Goal: Task Accomplishment & Management: Use online tool/utility

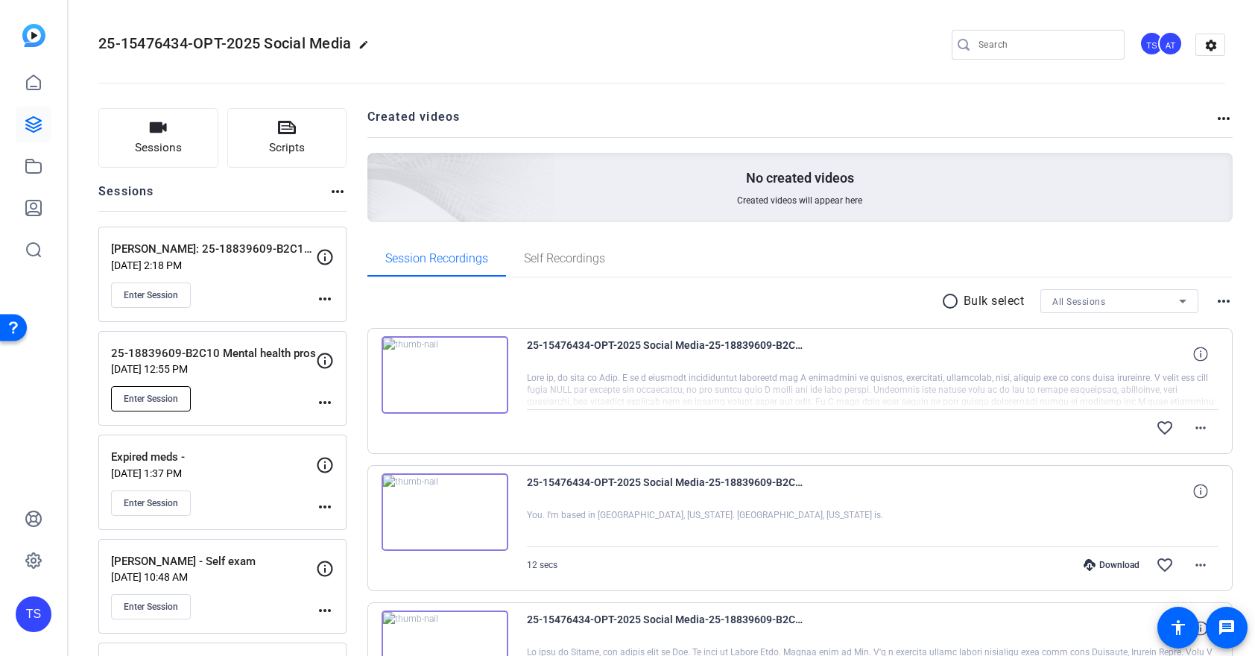
click at [160, 395] on span "Enter Session" at bounding box center [151, 399] width 54 height 12
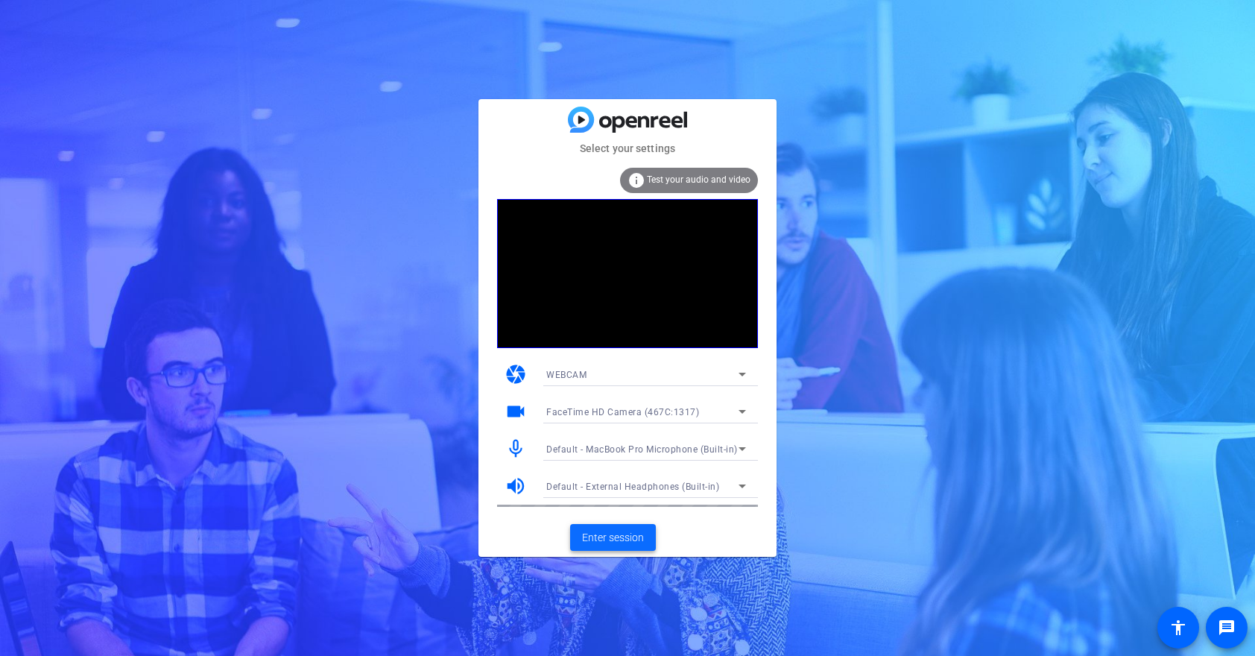
click at [611, 534] on span "Enter session" at bounding box center [613, 538] width 62 height 16
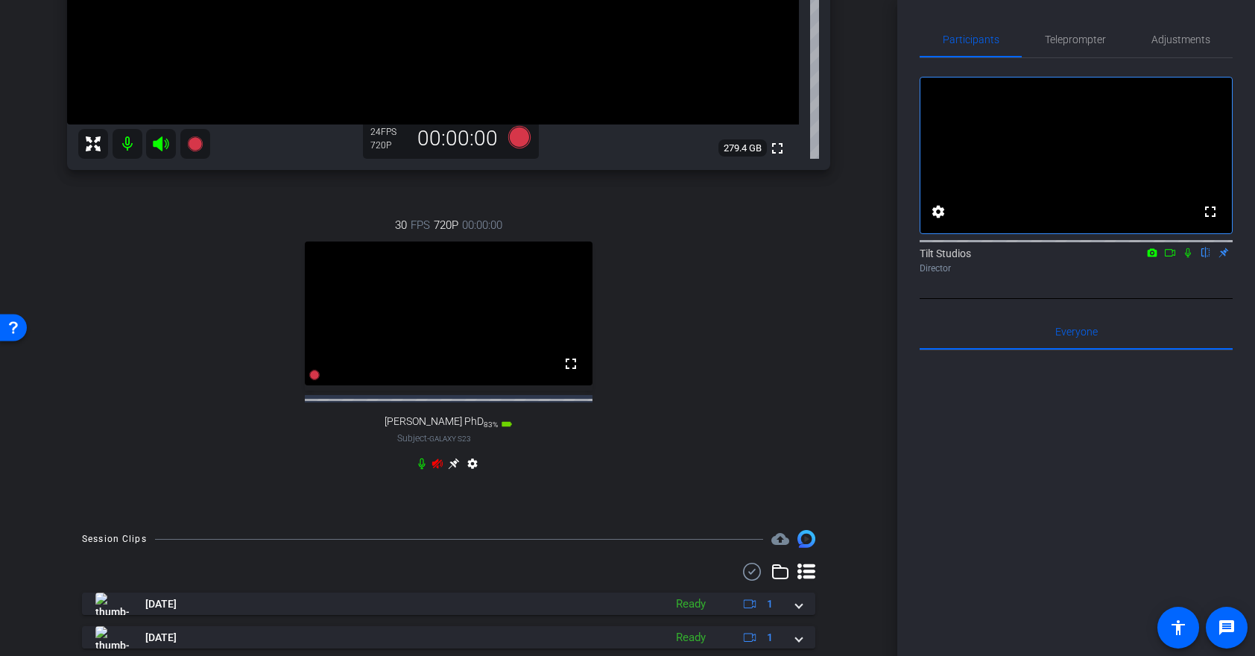
scroll to position [382, 0]
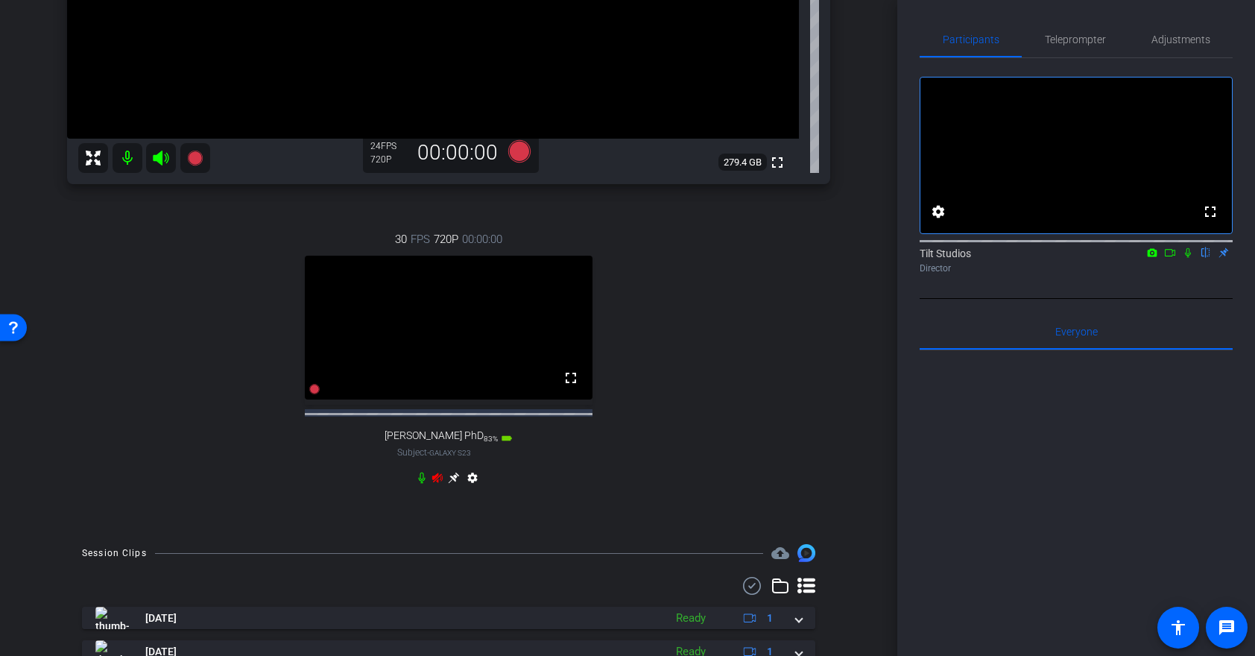
click at [436, 484] on icon at bounding box center [437, 478] width 12 height 12
click at [437, 483] on icon at bounding box center [437, 478] width 10 height 10
drag, startPoint x: 437, startPoint y: 490, endPoint x: 435, endPoint y: 501, distance: 11.4
click at [437, 483] on icon at bounding box center [437, 478] width 10 height 10
click at [509, 335] on video at bounding box center [449, 328] width 288 height 144
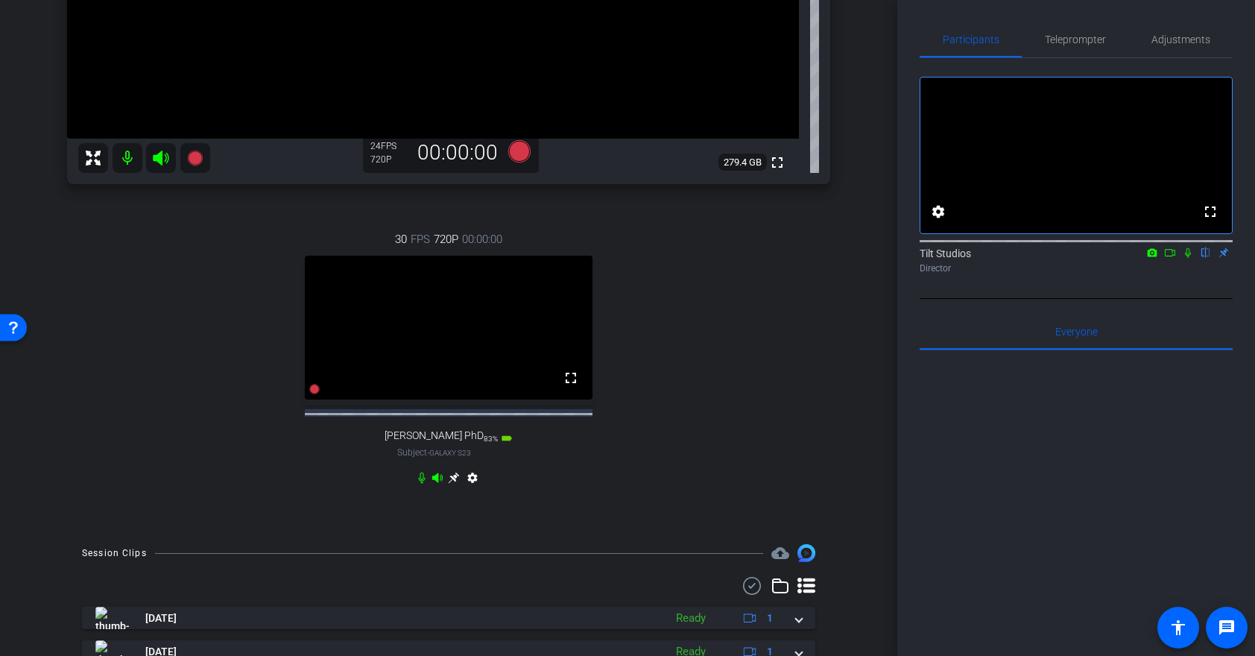
click at [452, 484] on icon at bounding box center [454, 478] width 12 height 12
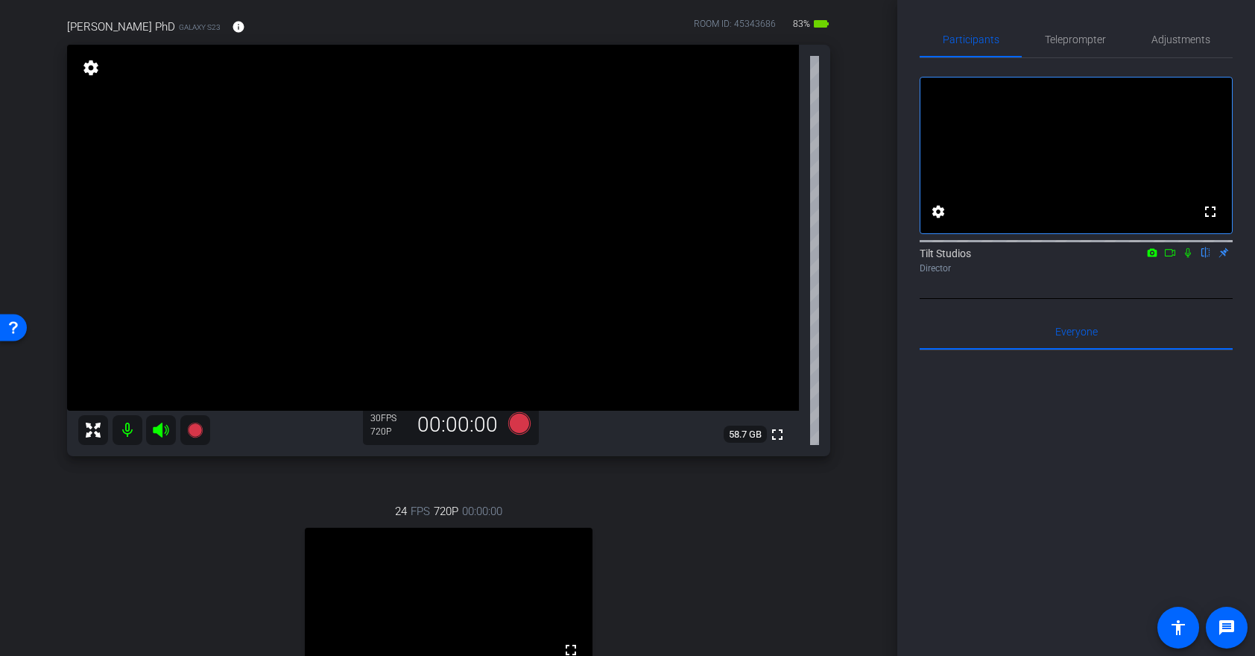
scroll to position [107, 0]
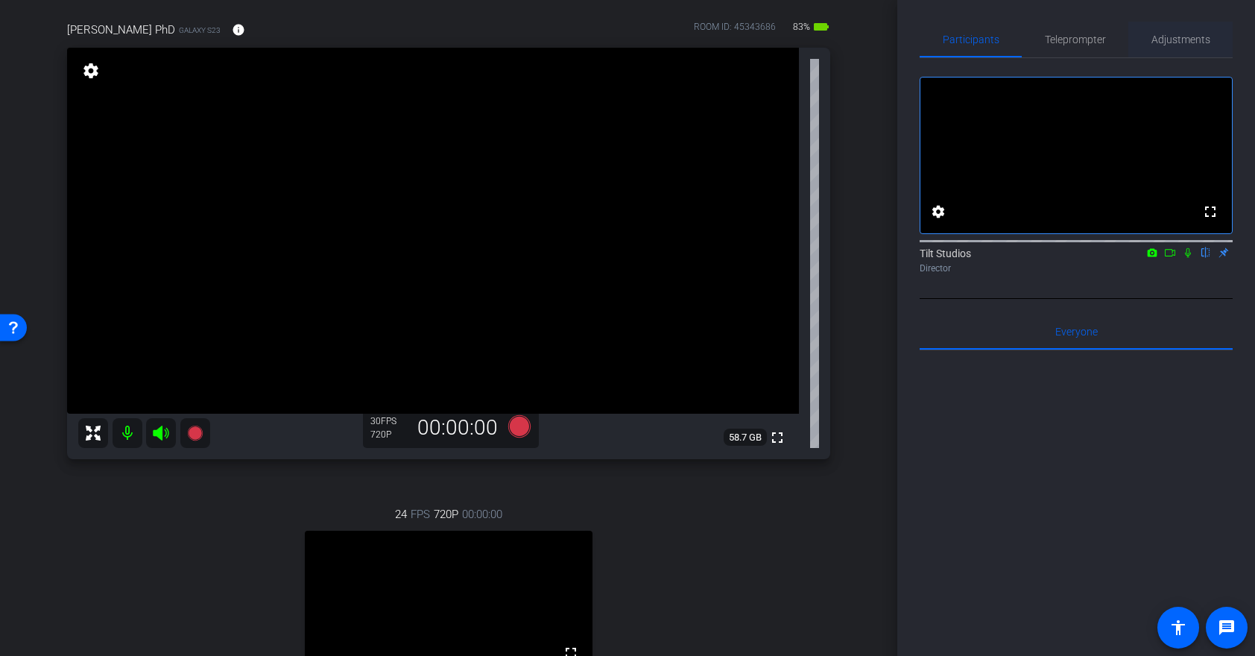
click at [1184, 35] on span "Adjustments" at bounding box center [1180, 39] width 59 height 10
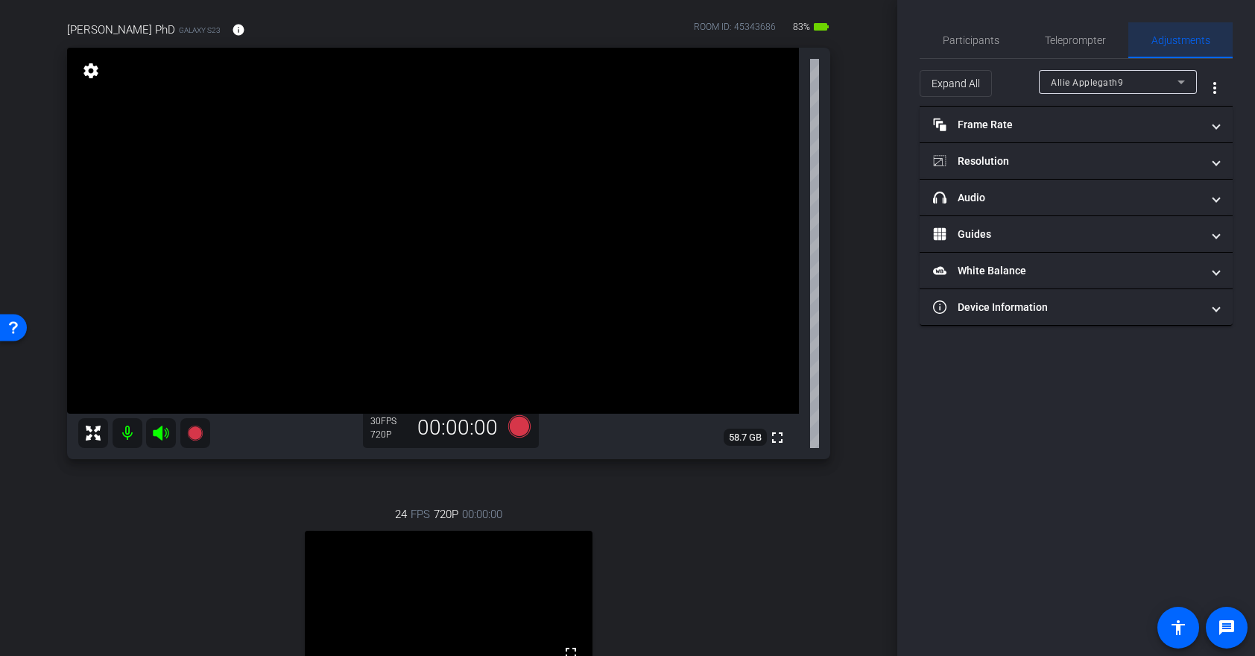
scroll to position [0, 0]
click at [1171, 89] on div "Allie Applegath9" at bounding box center [1118, 82] width 134 height 19
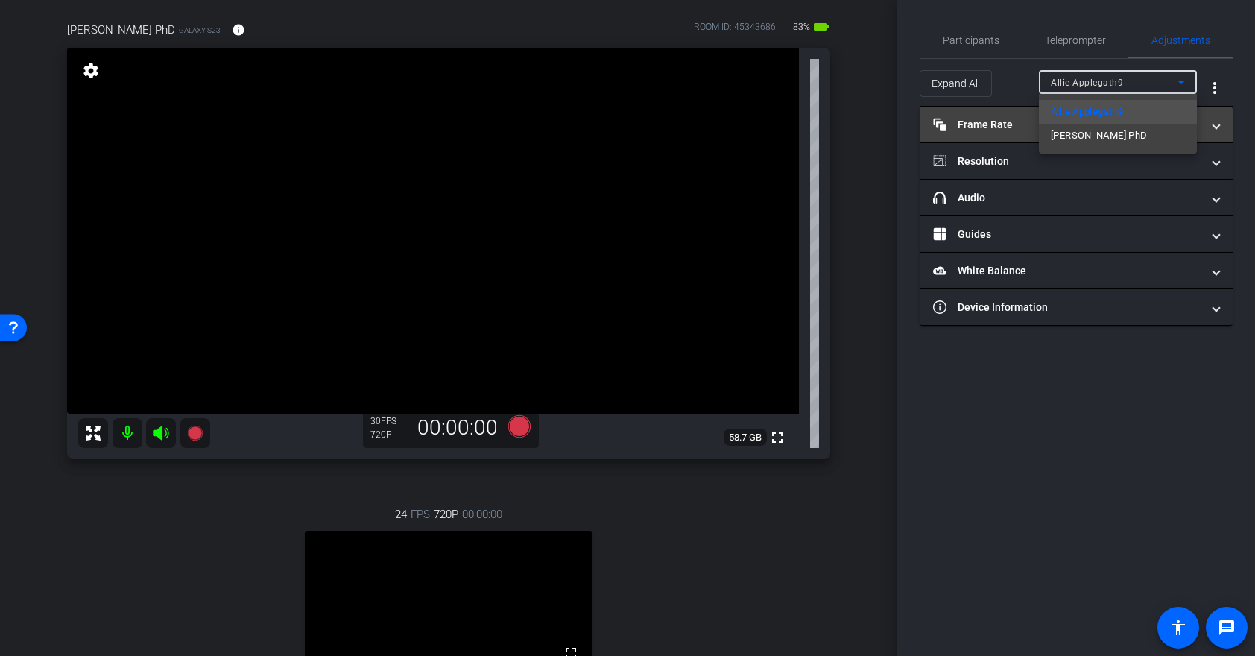
click at [1113, 132] on span "Nicole Knapp PhD" at bounding box center [1099, 136] width 96 height 18
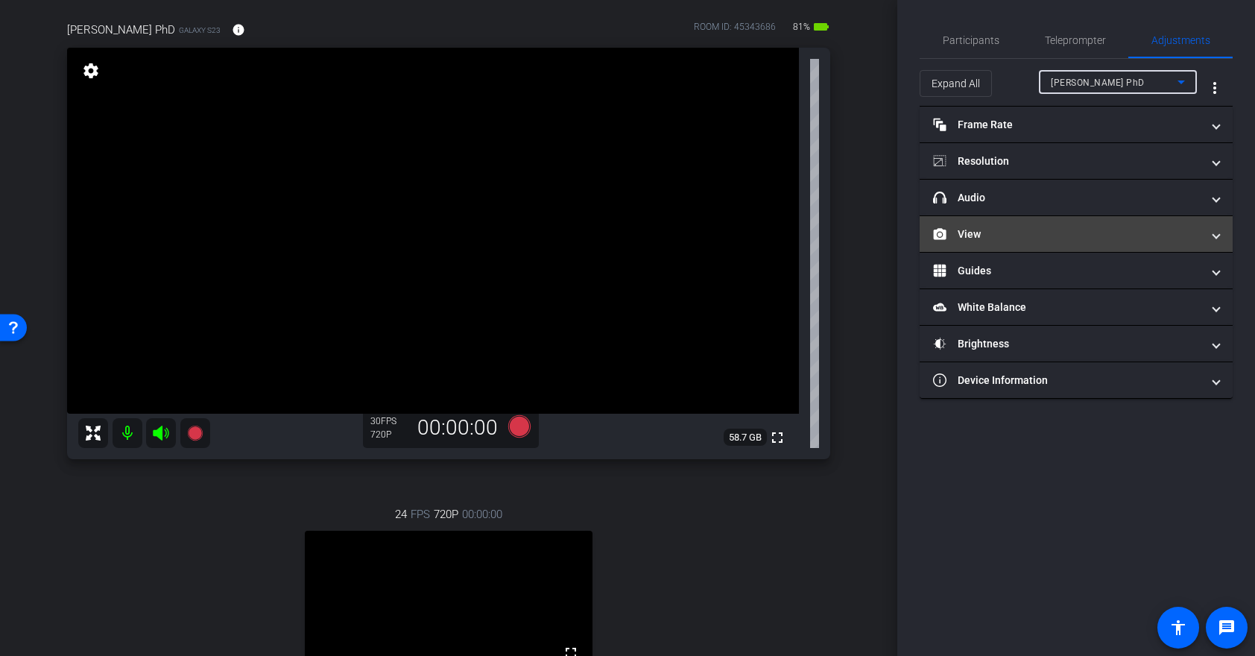
click at [1218, 233] on span at bounding box center [1216, 235] width 6 height 16
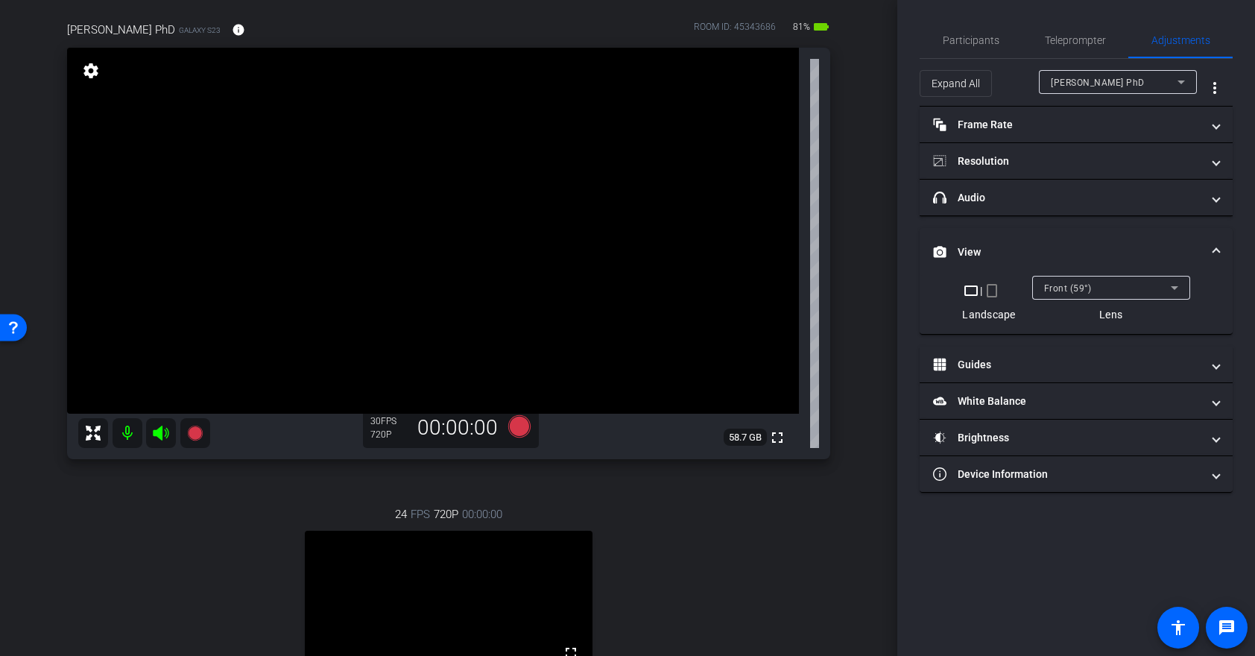
click at [994, 293] on mat-icon "crop_portrait" at bounding box center [992, 291] width 18 height 18
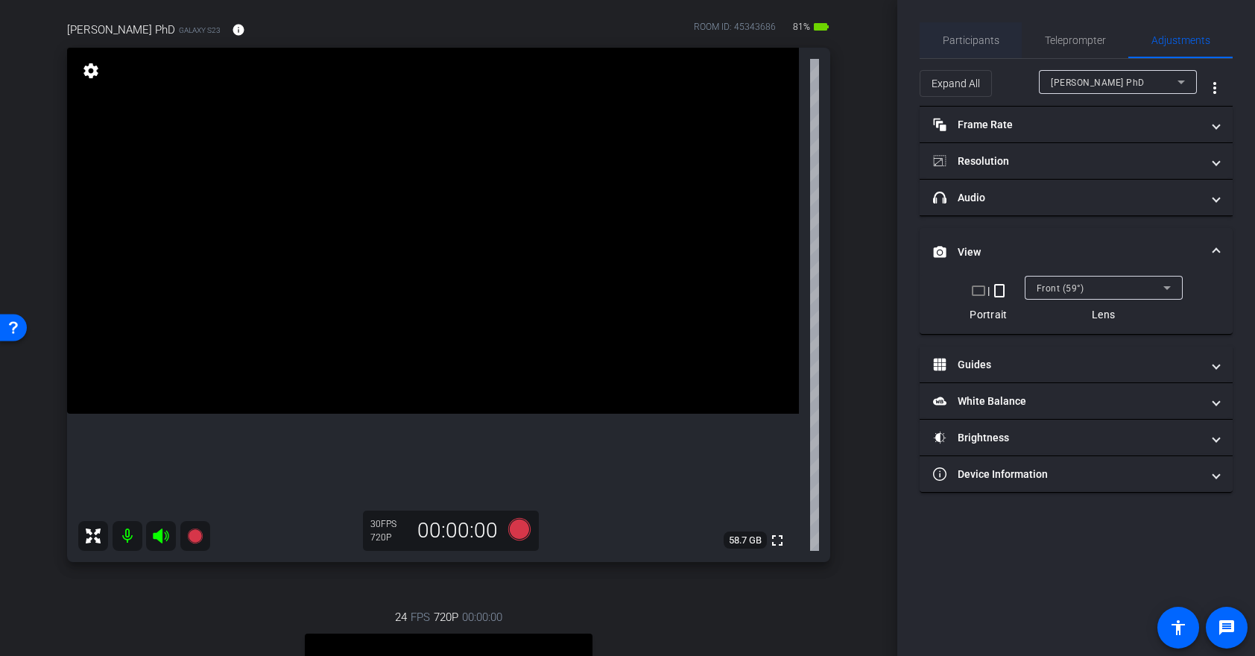
click at [969, 41] on span "Participants" at bounding box center [971, 40] width 57 height 10
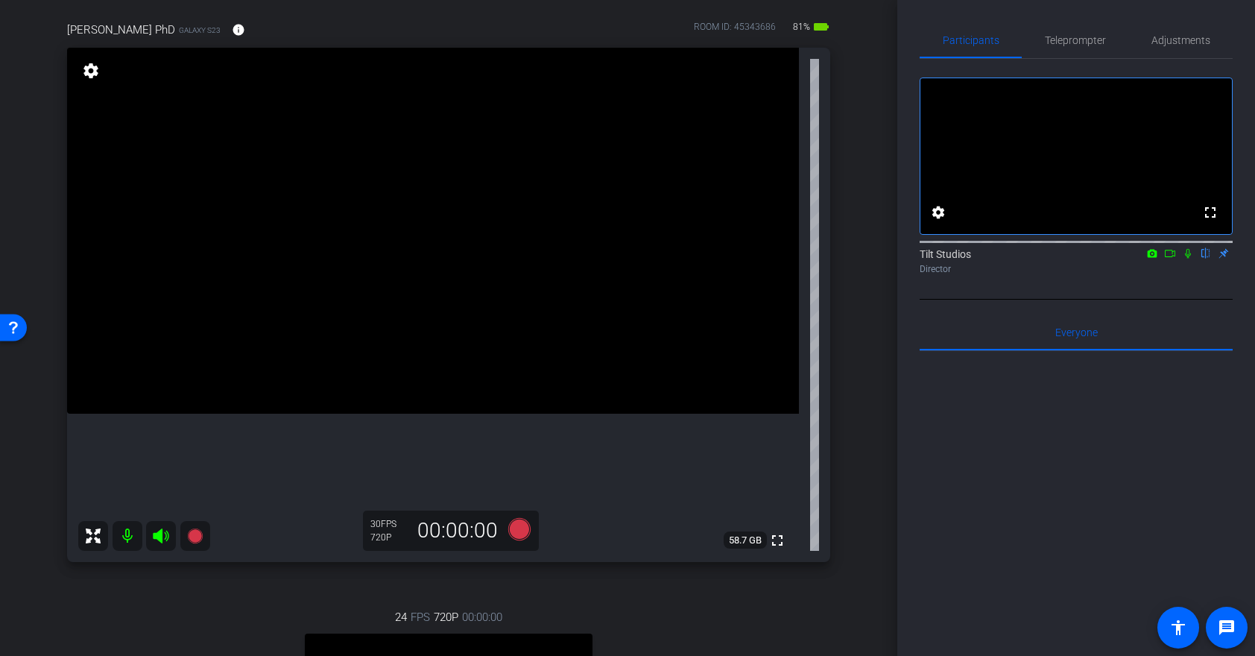
scroll to position [104, 0]
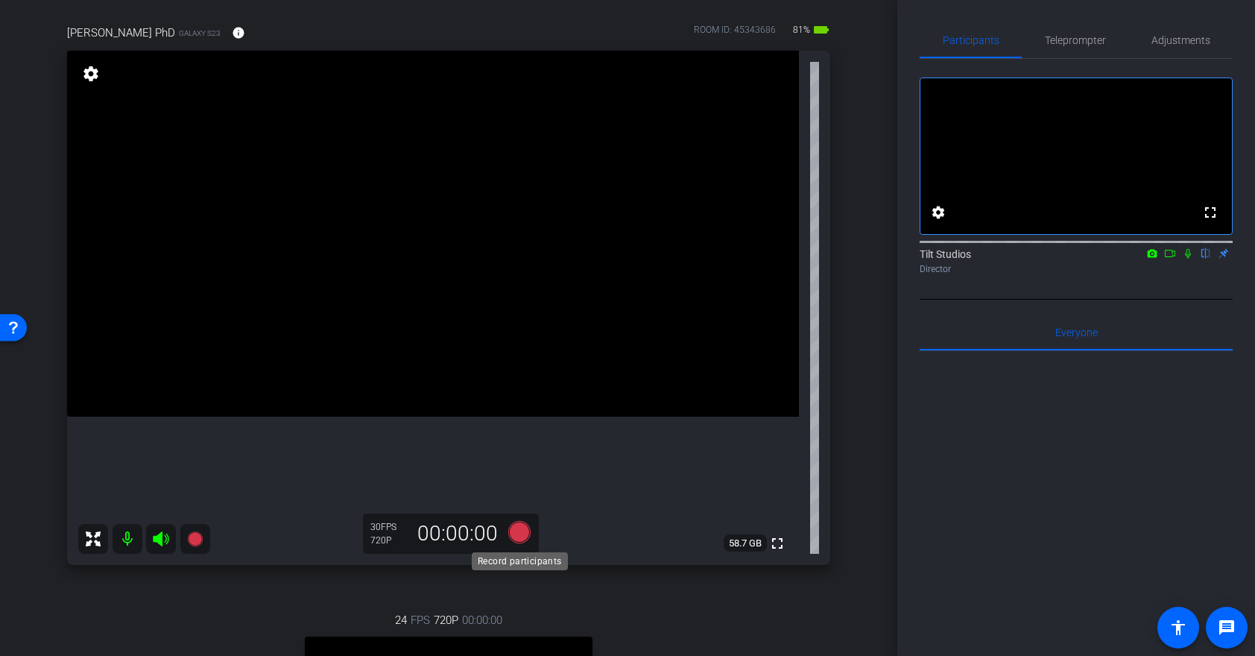
click at [517, 531] on icon at bounding box center [519, 532] width 22 height 22
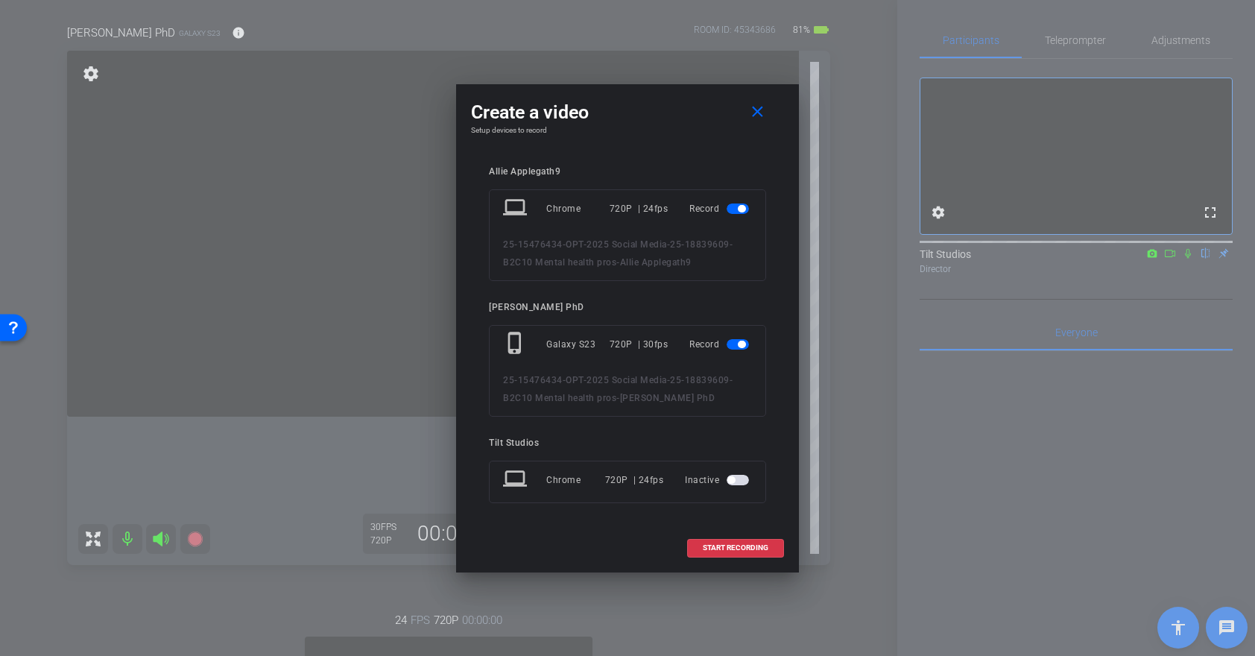
click at [738, 209] on span "button" at bounding box center [741, 208] width 7 height 7
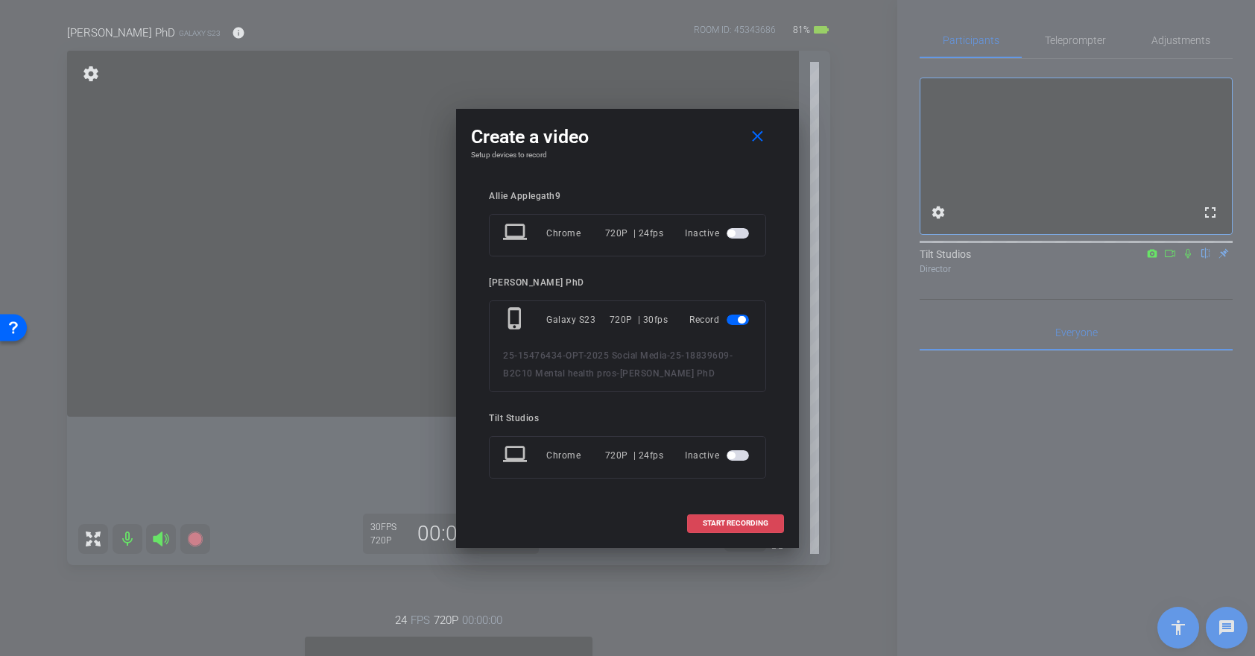
click at [726, 525] on span "START RECORDING" at bounding box center [736, 522] width 66 height 7
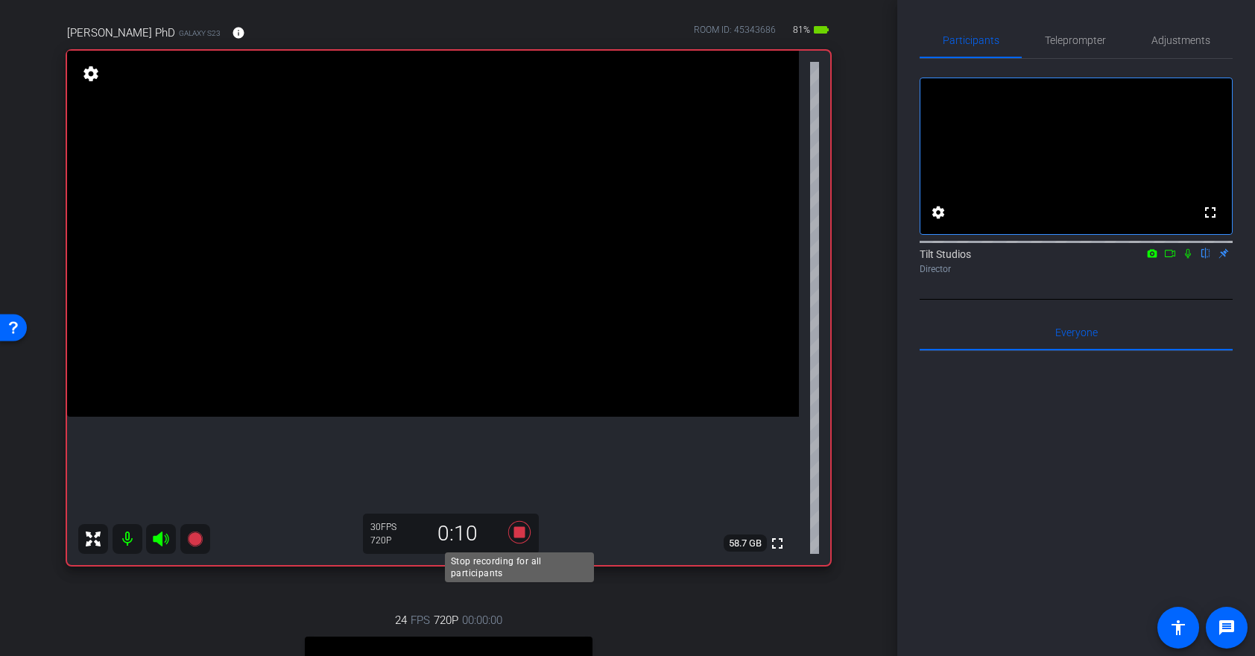
click at [517, 532] on icon at bounding box center [519, 532] width 22 height 22
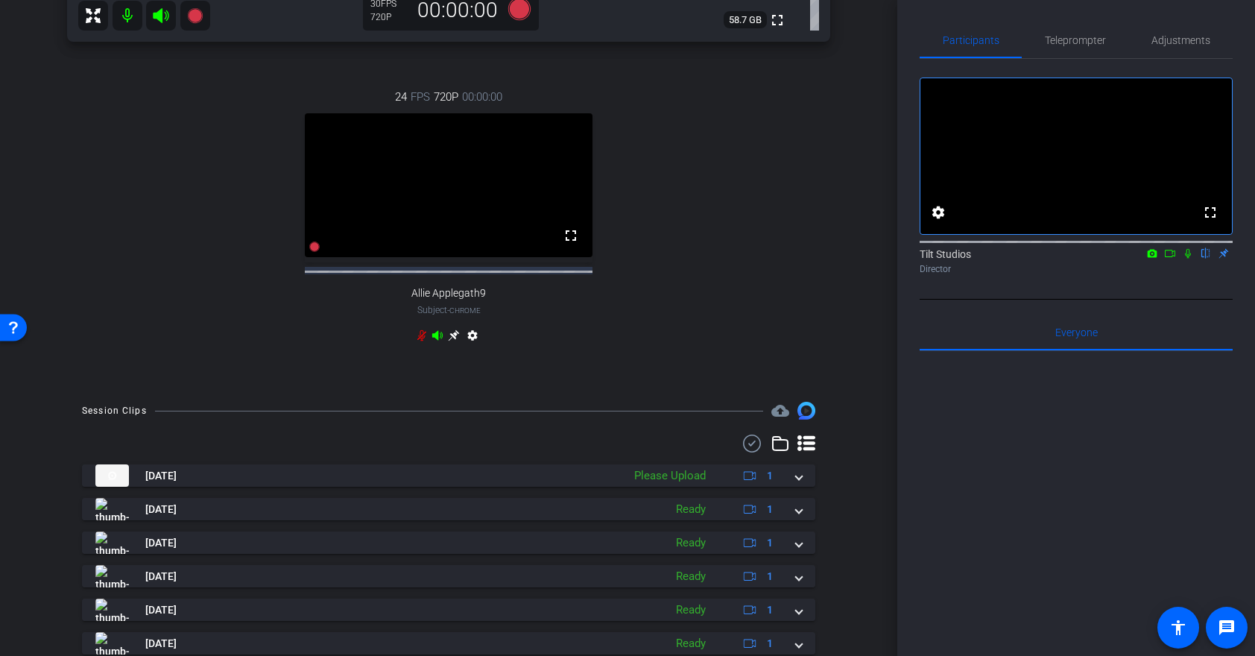
scroll to position [626, 0]
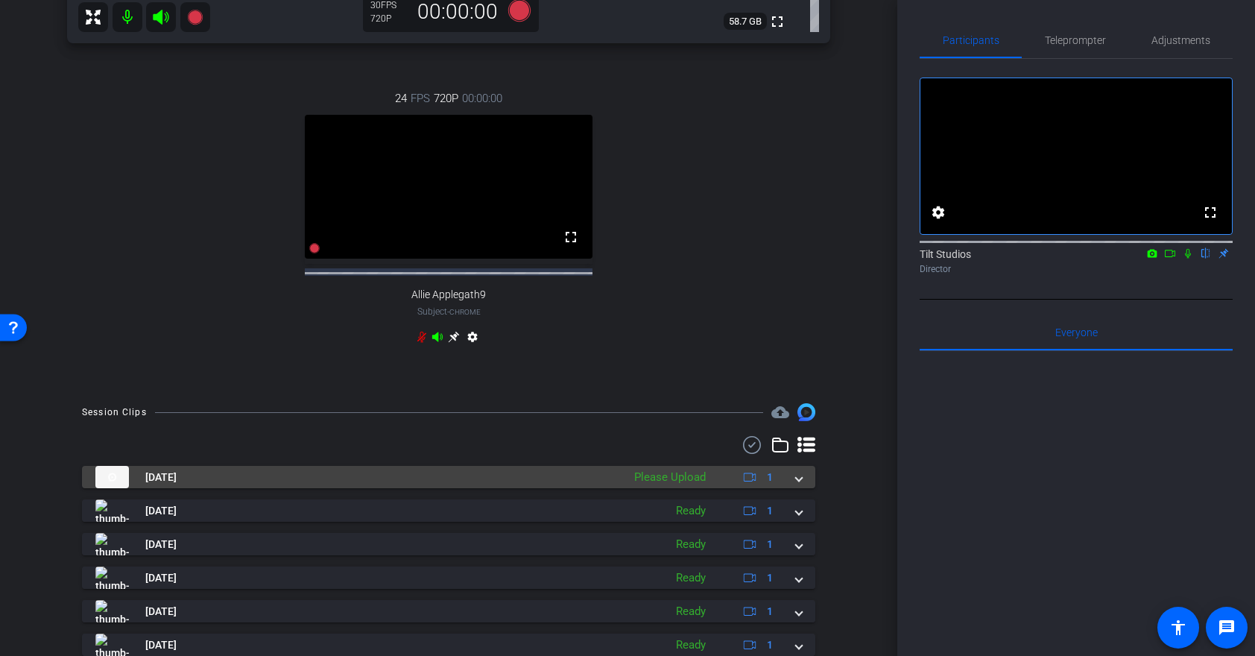
drag, startPoint x: 797, startPoint y: 489, endPoint x: 791, endPoint y: 493, distance: 7.7
click at [798, 485] on span at bounding box center [799, 477] width 6 height 16
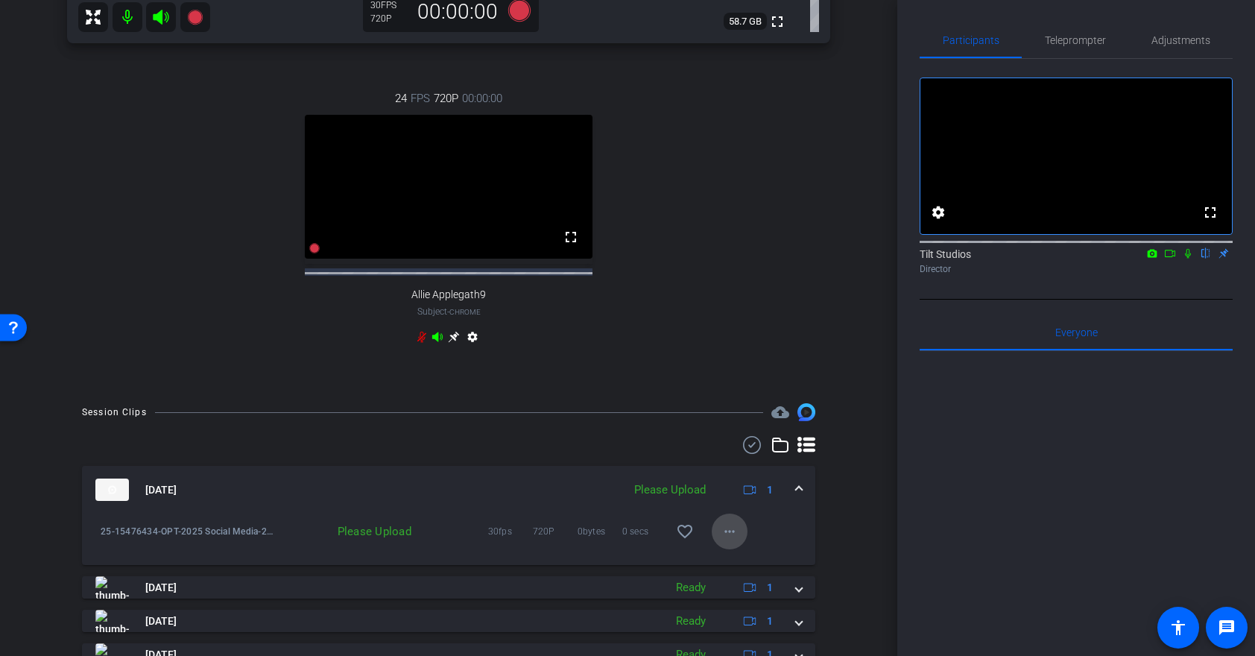
click at [739, 540] on span at bounding box center [730, 531] width 36 height 36
click at [746, 575] on span "Upload" at bounding box center [754, 576] width 60 height 18
click at [1188, 259] on icon at bounding box center [1188, 254] width 6 height 10
click at [715, 537] on span at bounding box center [730, 531] width 36 height 36
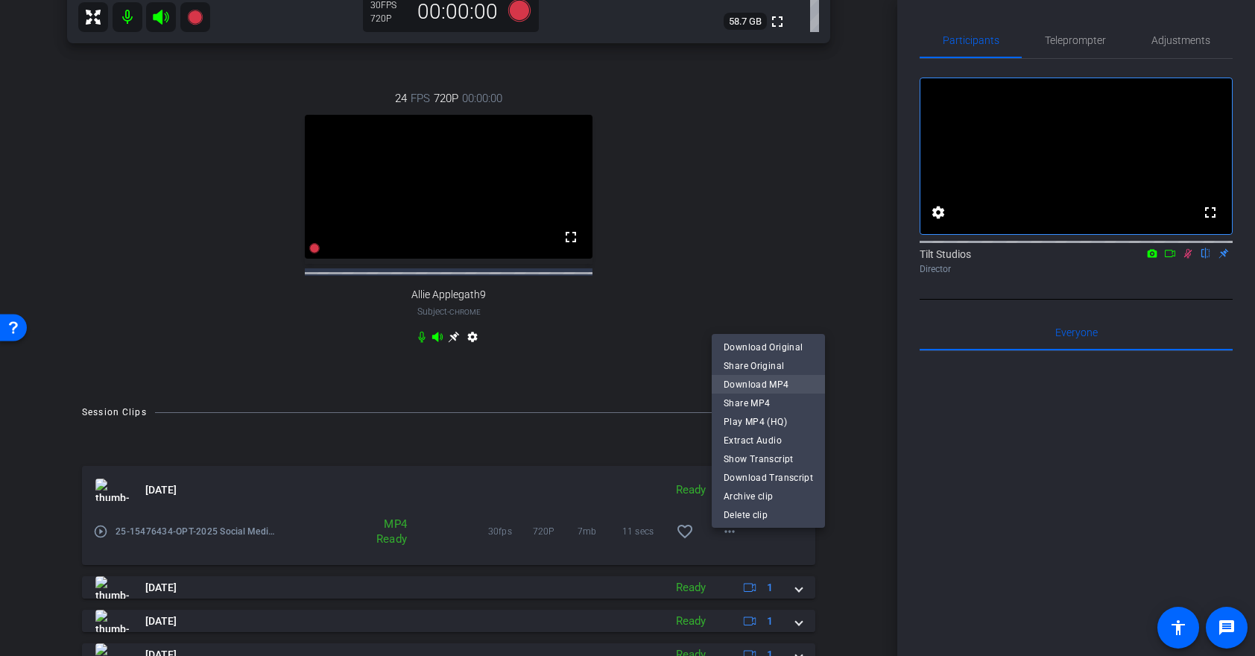
click at [773, 377] on span "Download MP4" at bounding box center [768, 384] width 89 height 18
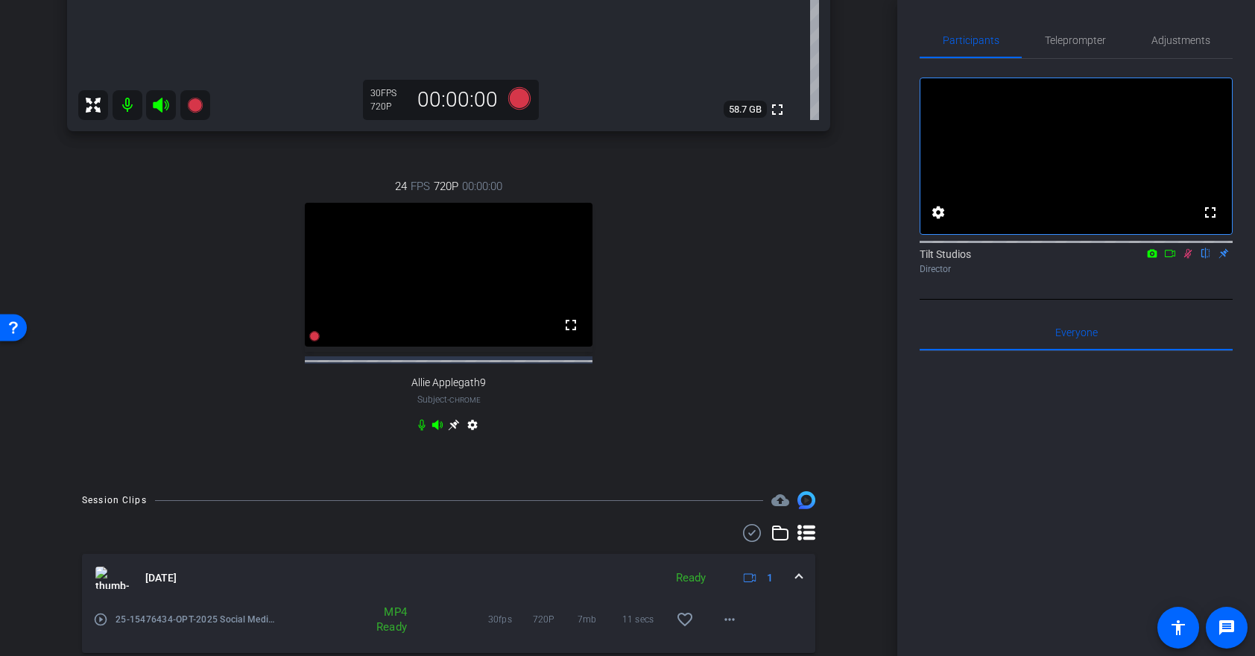
scroll to position [536, 0]
click at [1186, 259] on icon at bounding box center [1188, 254] width 8 height 10
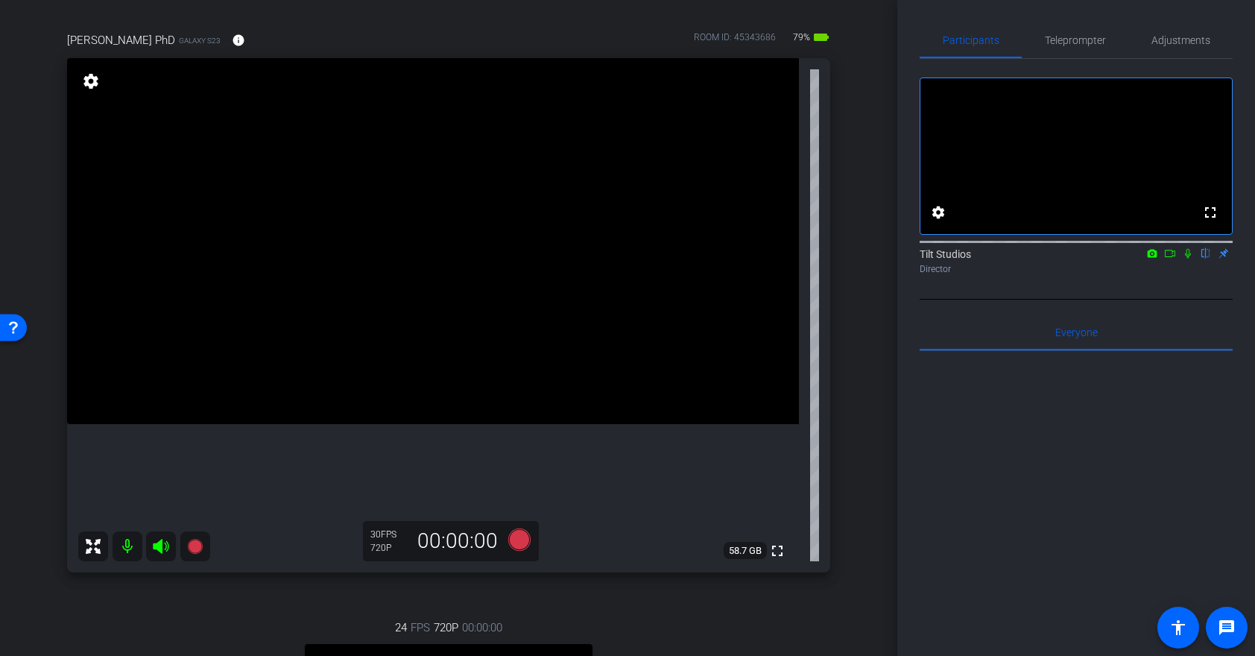
scroll to position [101, 0]
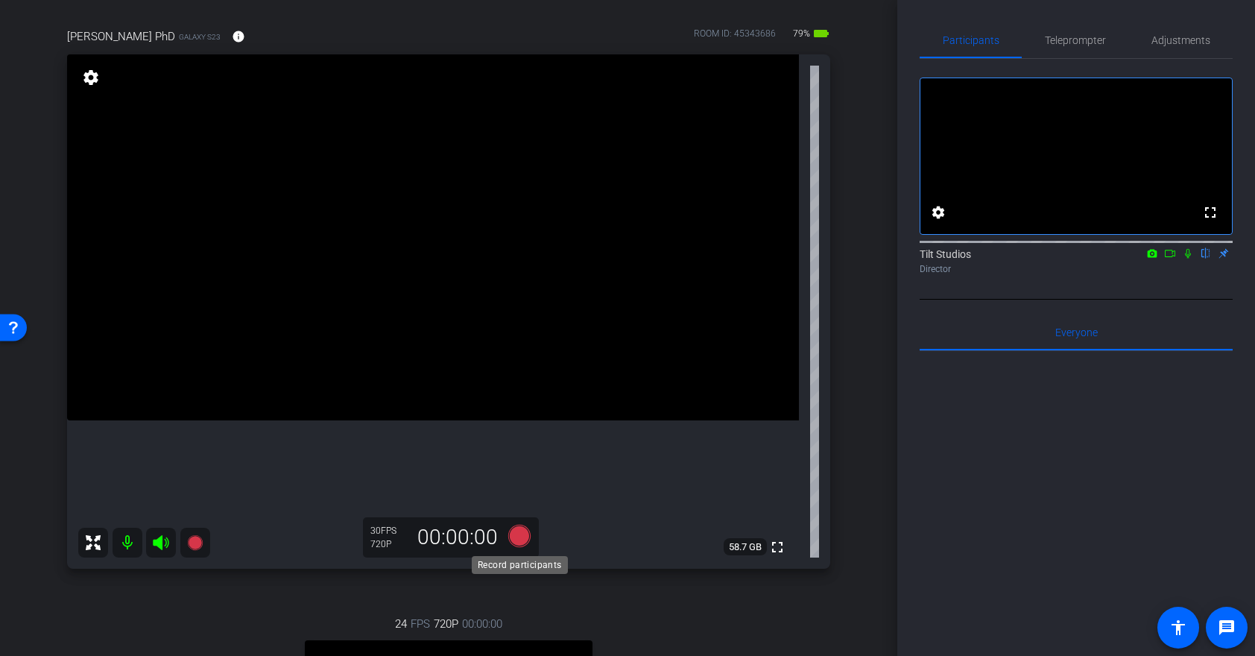
click at [516, 536] on icon at bounding box center [519, 536] width 22 height 22
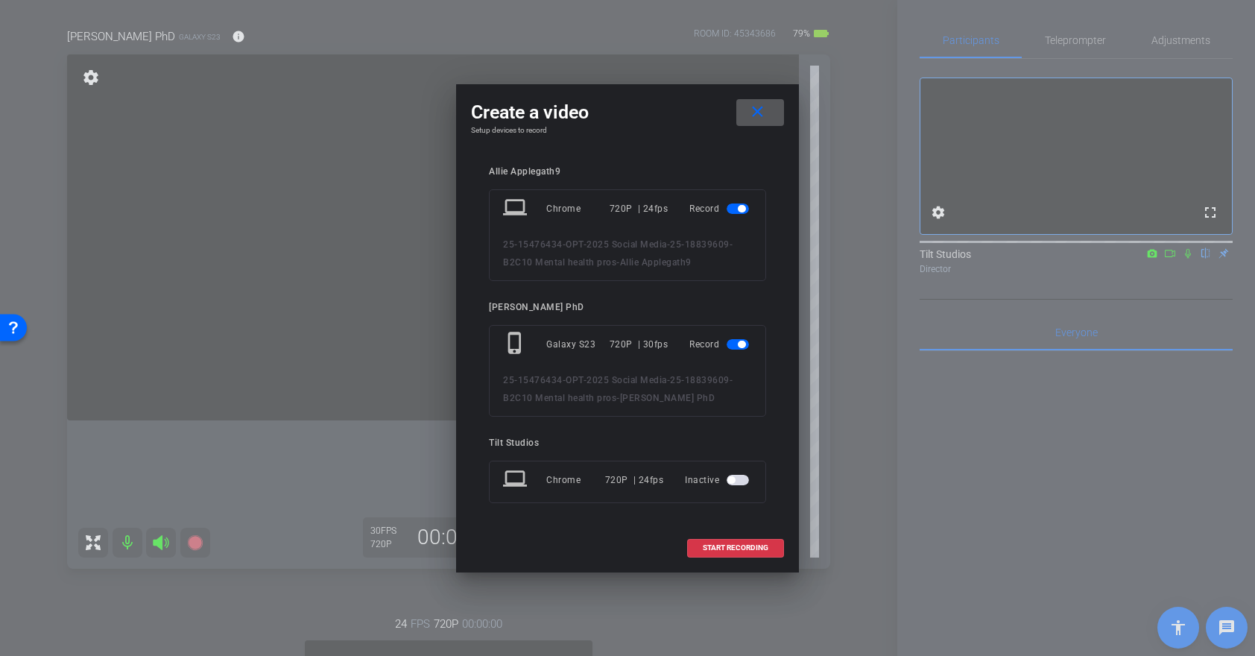
click at [741, 210] on span "button" at bounding box center [741, 208] width 7 height 7
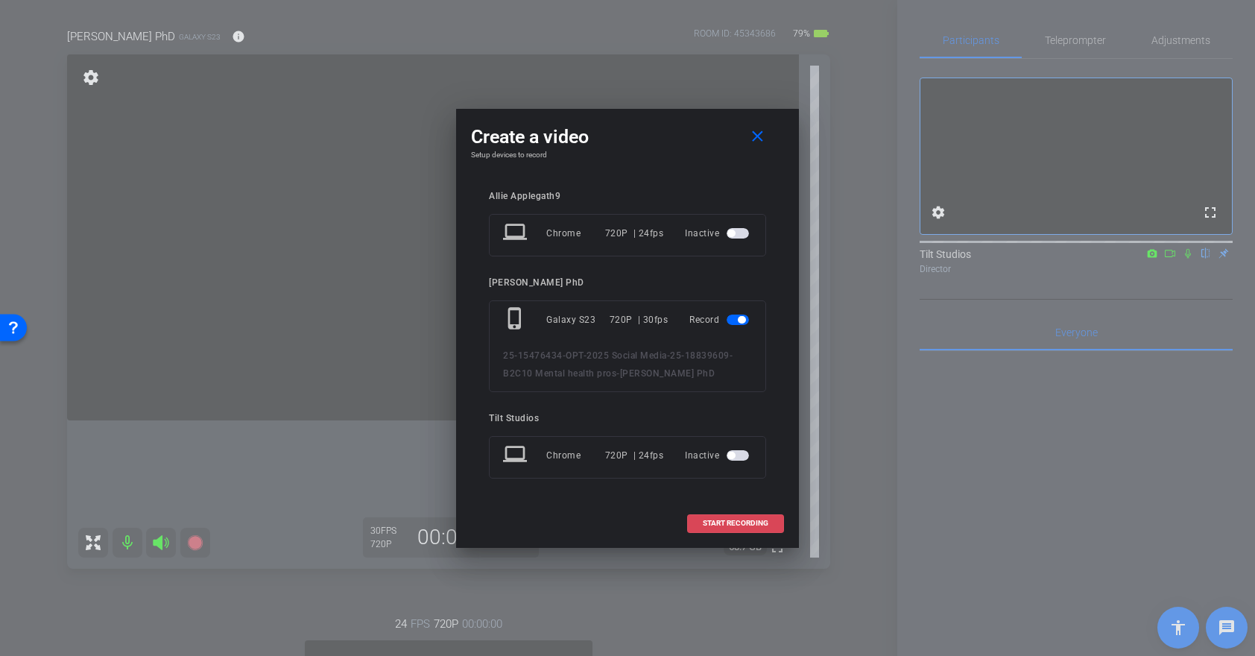
click at [732, 524] on span "START RECORDING" at bounding box center [736, 522] width 66 height 7
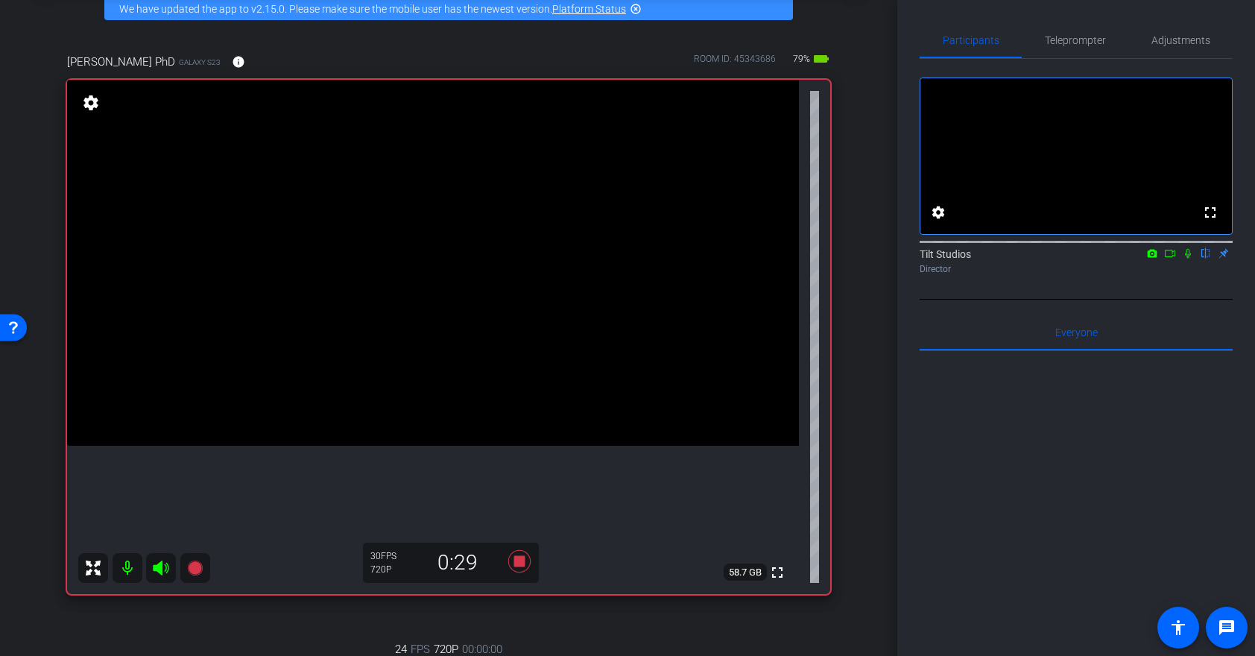
scroll to position [64, 0]
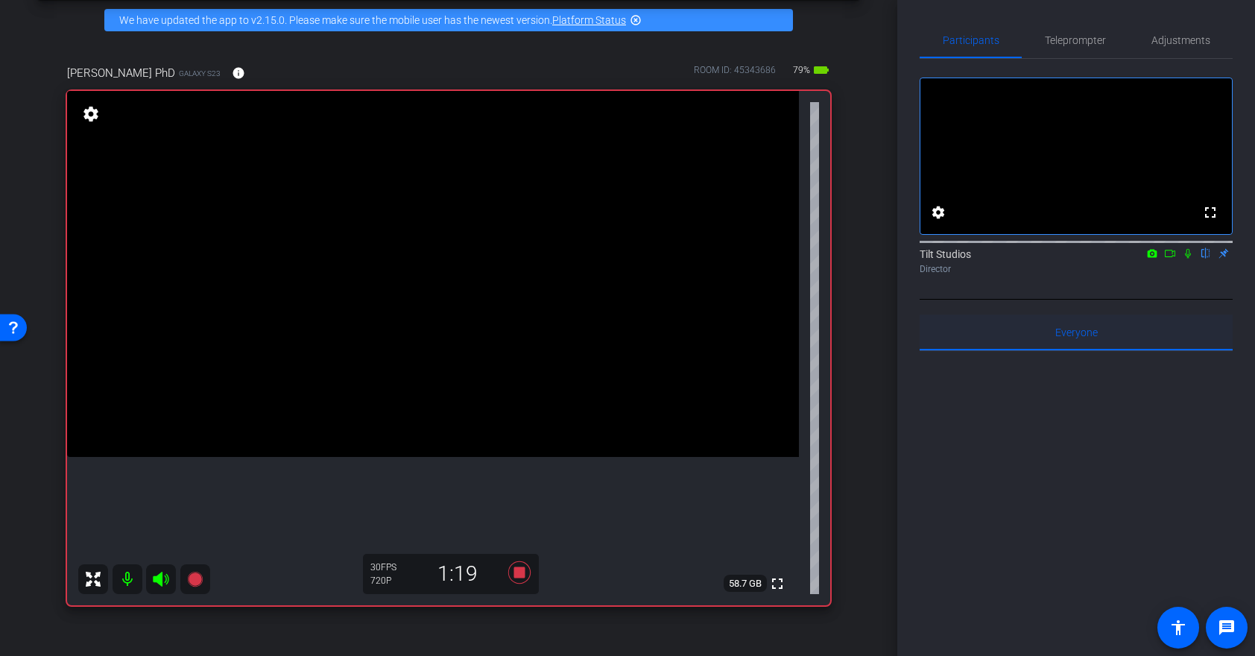
drag, startPoint x: 1188, startPoint y: 273, endPoint x: 1145, endPoint y: 335, distance: 75.9
click at [1188, 259] on icon at bounding box center [1188, 253] width 12 height 10
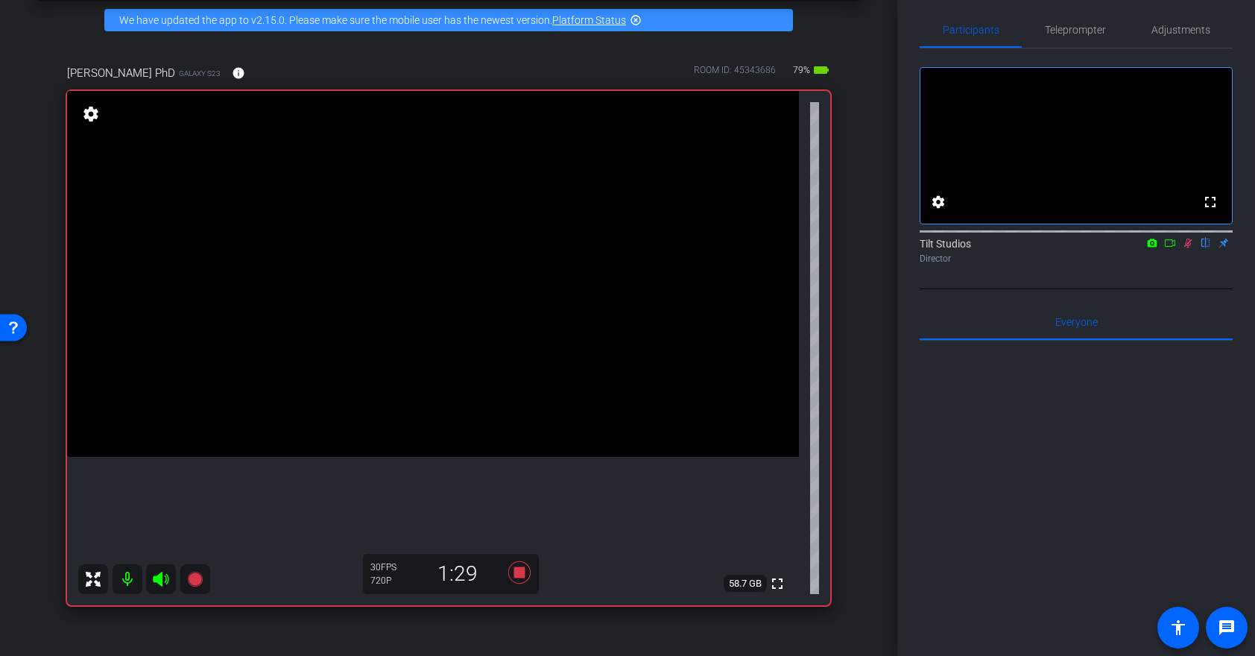
click at [1188, 248] on icon at bounding box center [1188, 243] width 8 height 10
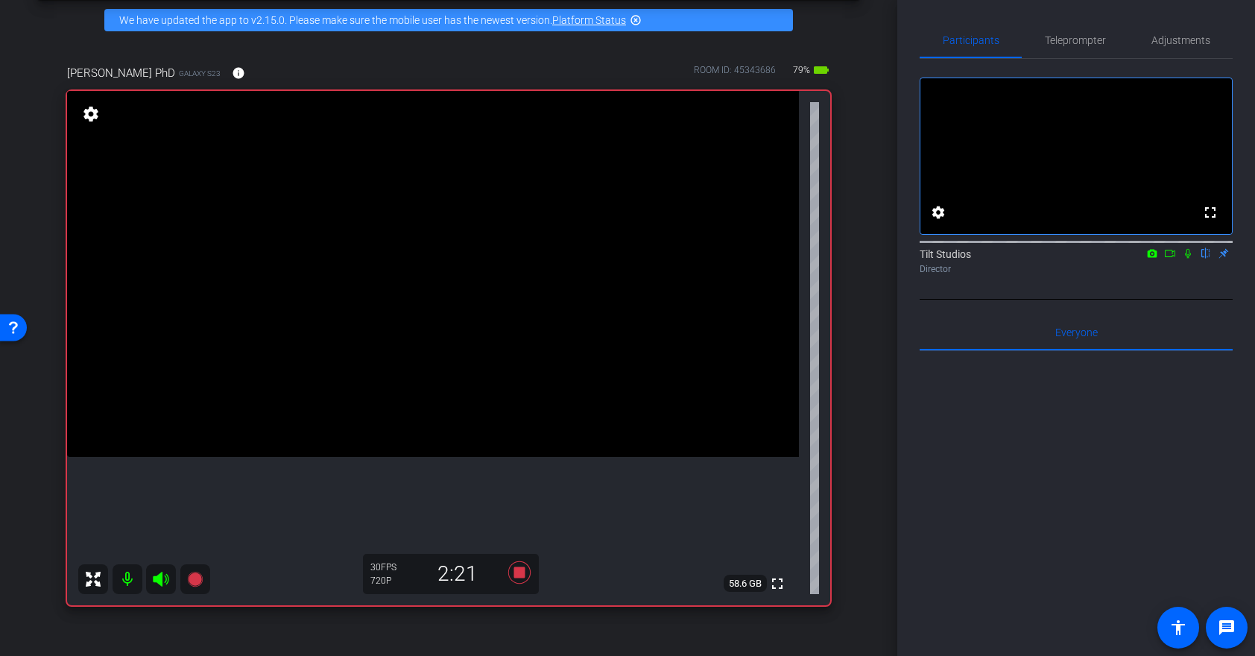
click at [1189, 259] on icon at bounding box center [1188, 253] width 12 height 10
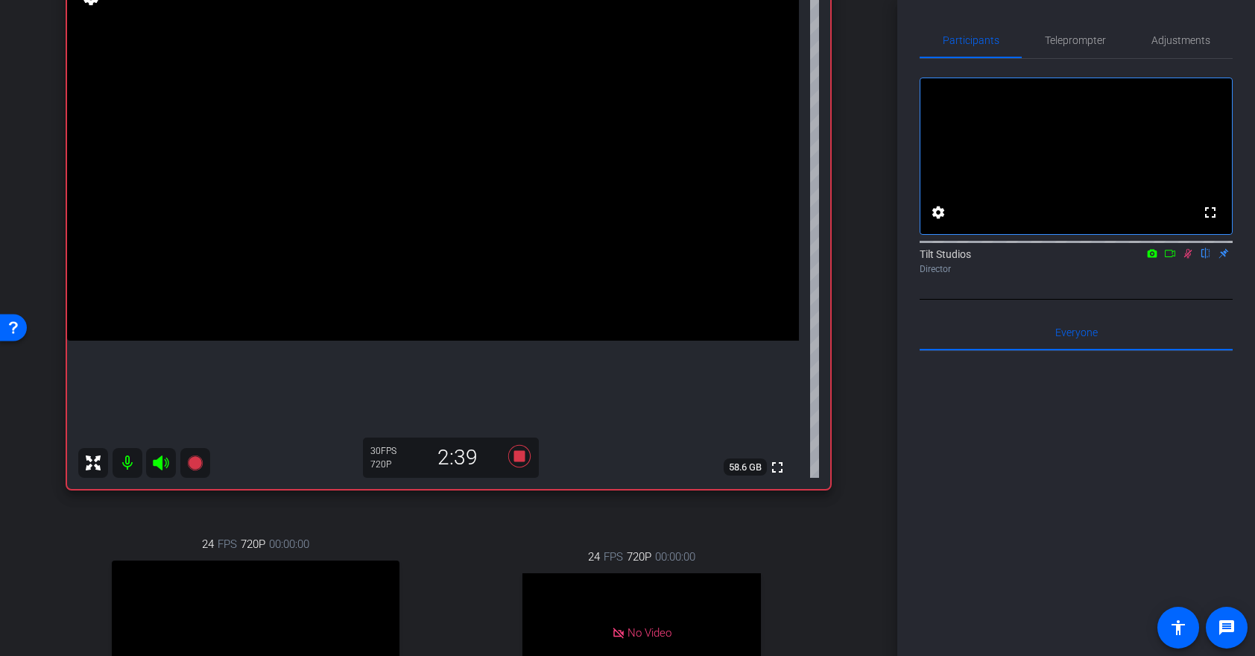
scroll to position [177, 0]
click at [1186, 259] on icon at bounding box center [1188, 253] width 12 height 10
drag, startPoint x: 1189, startPoint y: 273, endPoint x: 1185, endPoint y: 297, distance: 25.0
click at [1189, 259] on icon at bounding box center [1188, 253] width 12 height 10
click at [1187, 259] on icon at bounding box center [1188, 253] width 12 height 10
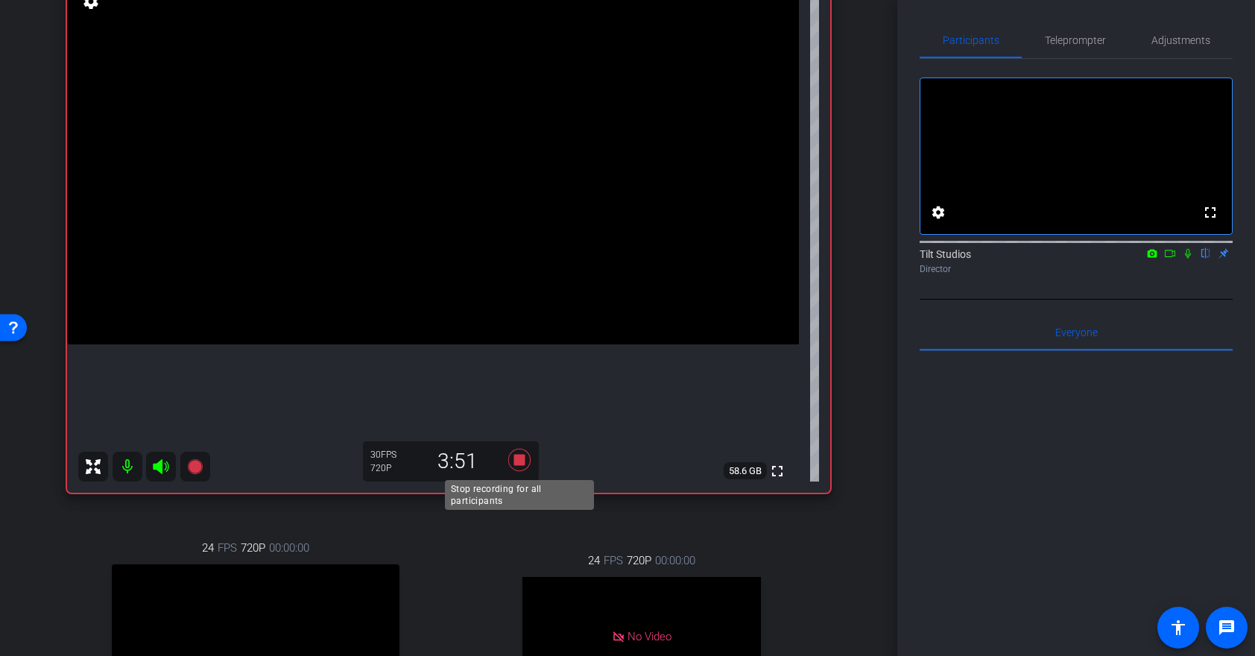
click at [515, 455] on icon at bounding box center [519, 459] width 36 height 27
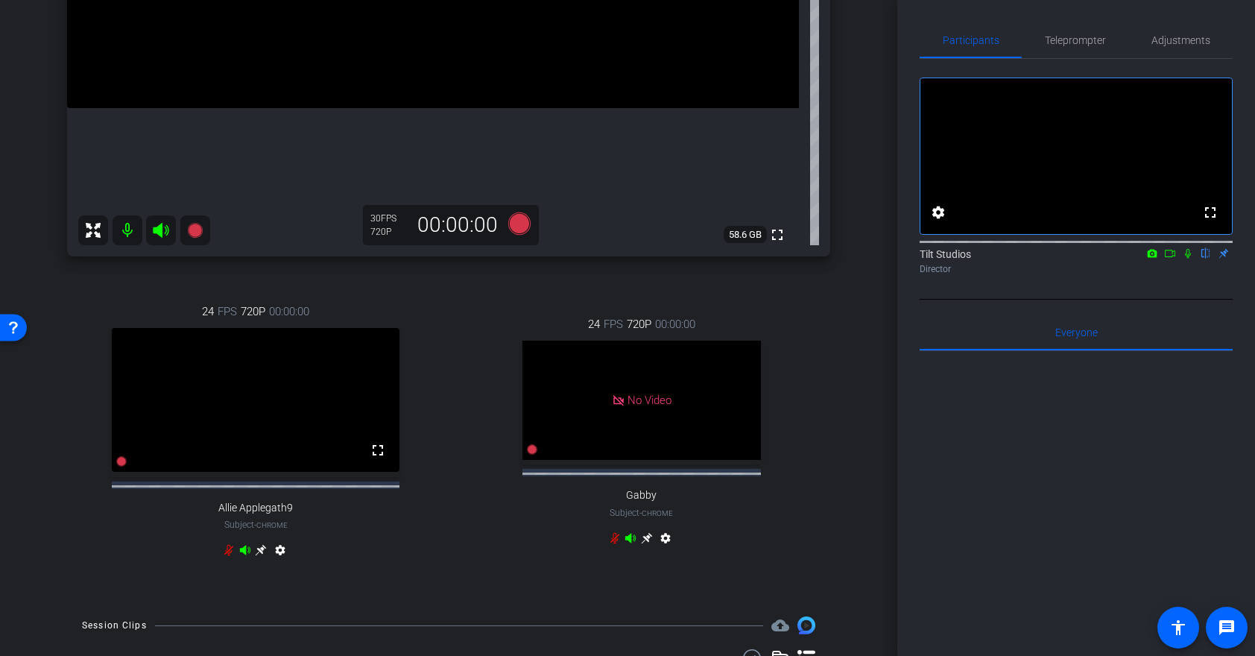
scroll to position [0, 0]
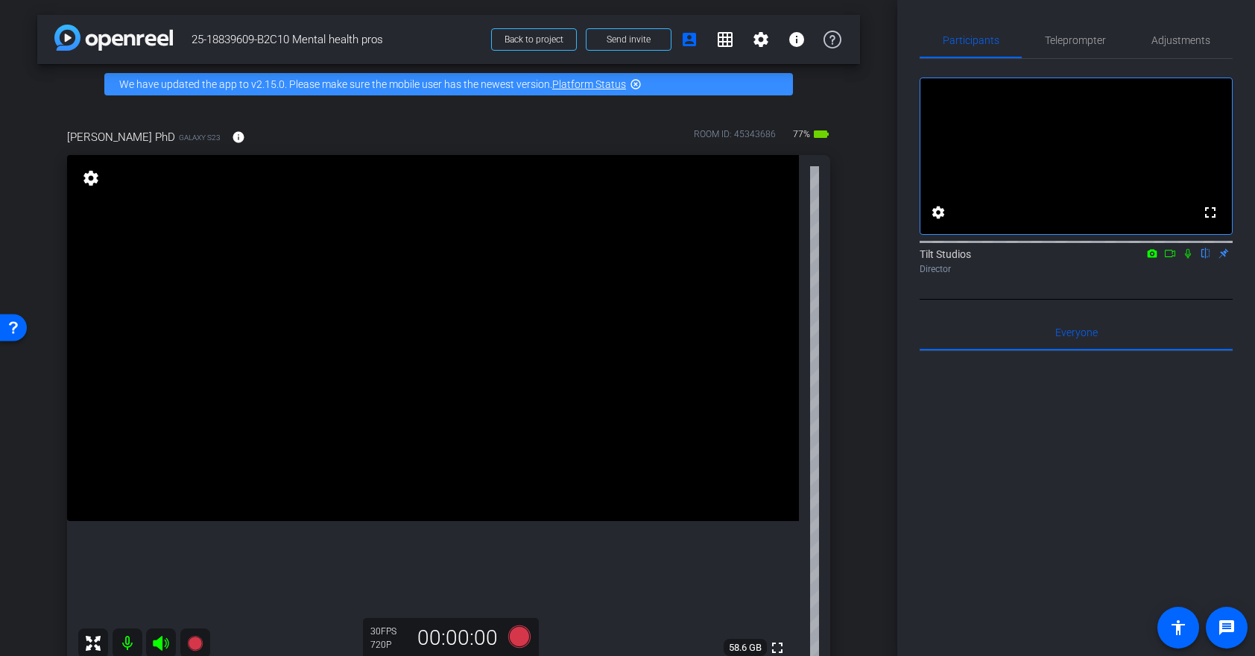
click at [762, 453] on video at bounding box center [433, 338] width 732 height 366
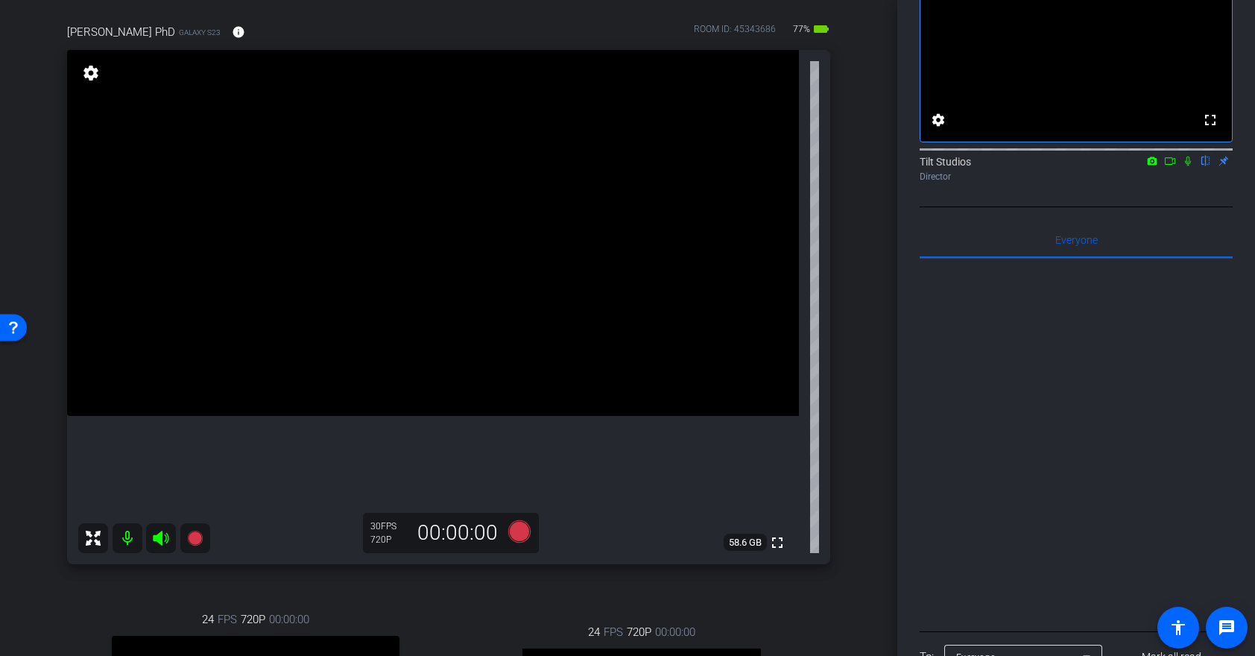
scroll to position [107, 0]
click at [523, 532] on icon at bounding box center [519, 530] width 22 height 22
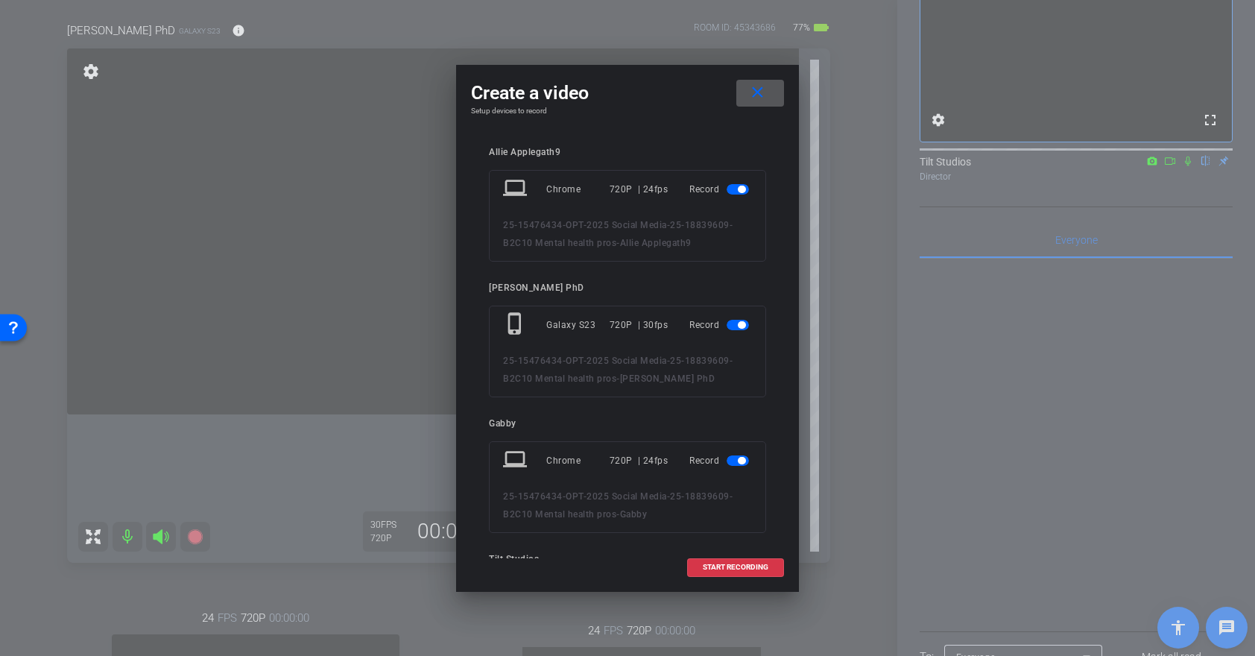
click at [740, 183] on mat-slide-toggle at bounding box center [739, 189] width 25 height 18
click at [739, 191] on span "button" at bounding box center [741, 189] width 7 height 7
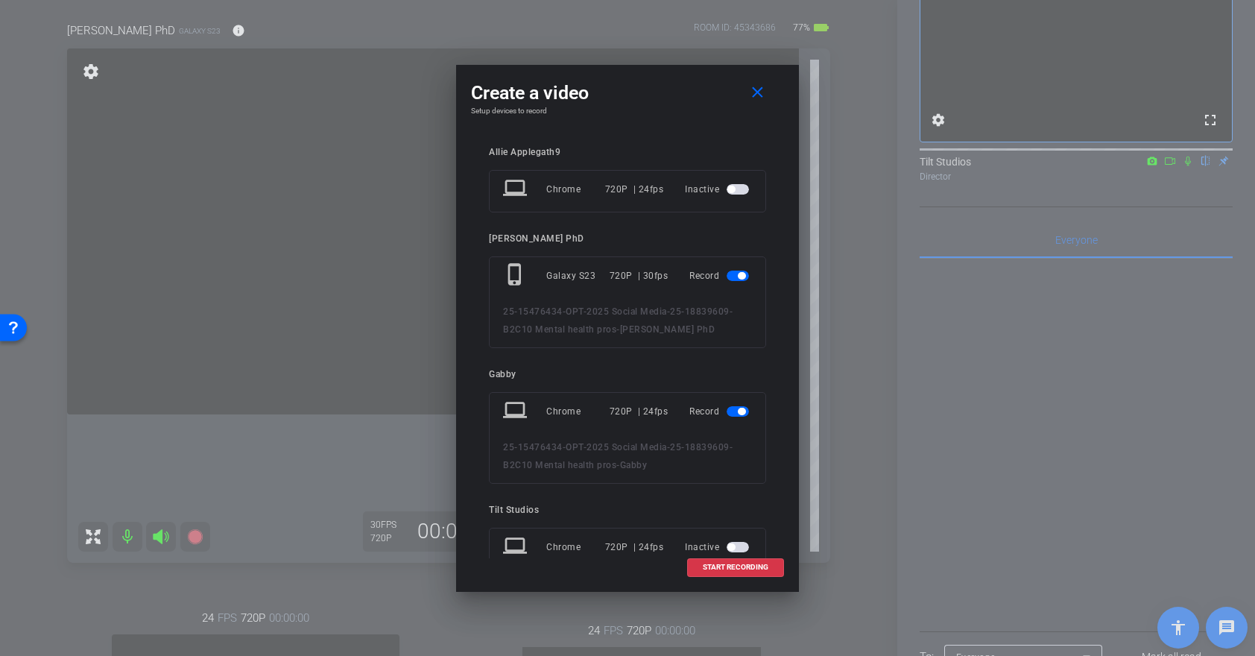
click at [741, 416] on span "button" at bounding box center [738, 411] width 22 height 10
click at [753, 563] on span "START RECORDING" at bounding box center [736, 566] width 66 height 7
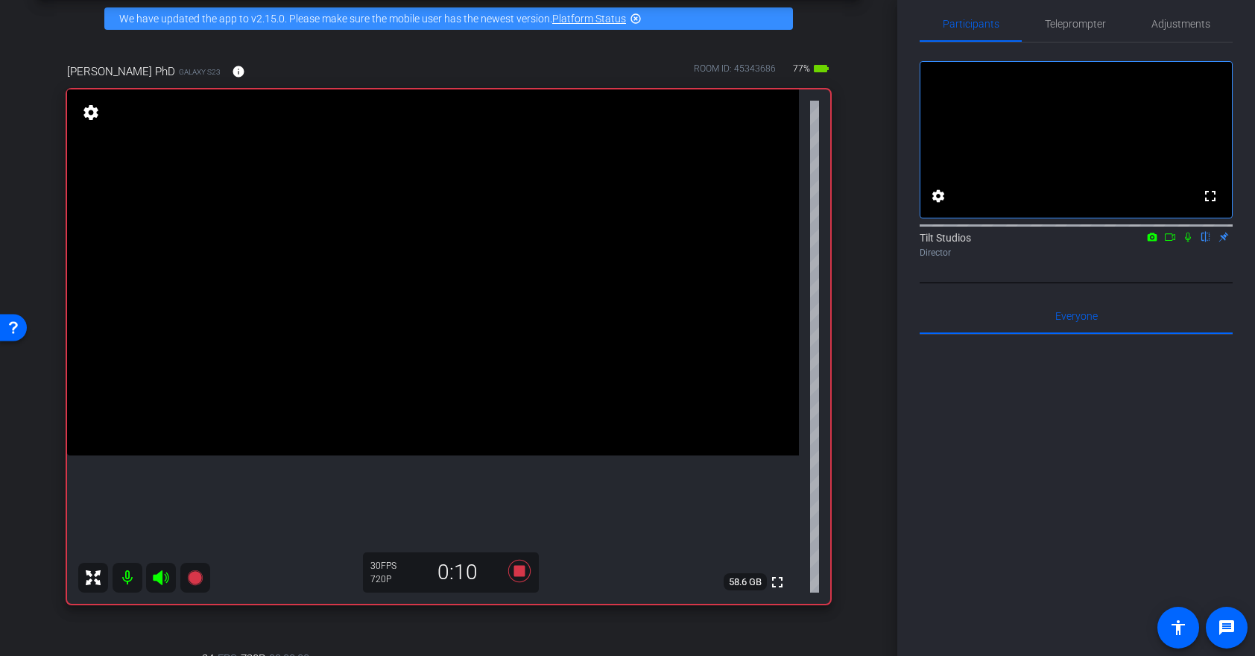
scroll to position [15, 0]
click at [1188, 244] on icon at bounding box center [1188, 239] width 6 height 10
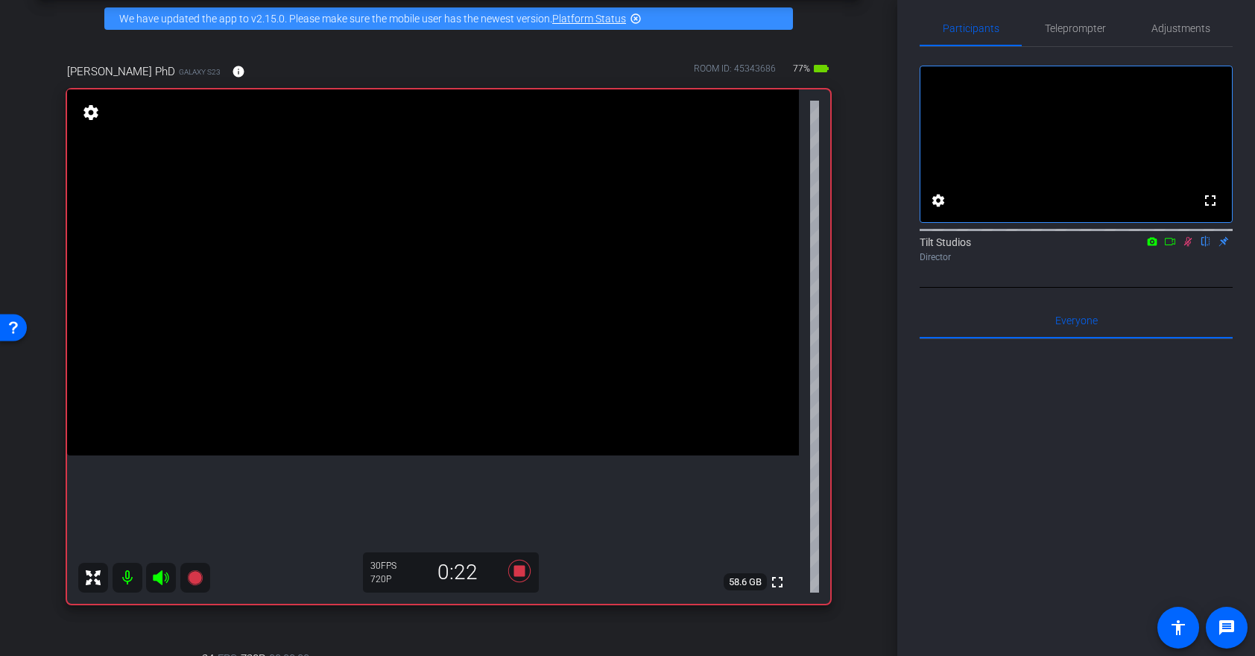
scroll to position [10, 0]
click at [1188, 248] on icon at bounding box center [1188, 243] width 12 height 10
drag, startPoint x: 1191, startPoint y: 262, endPoint x: 1186, endPoint y: 269, distance: 9.5
click at [1191, 248] on icon at bounding box center [1188, 243] width 12 height 10
click at [1188, 248] on icon at bounding box center [1188, 243] width 12 height 10
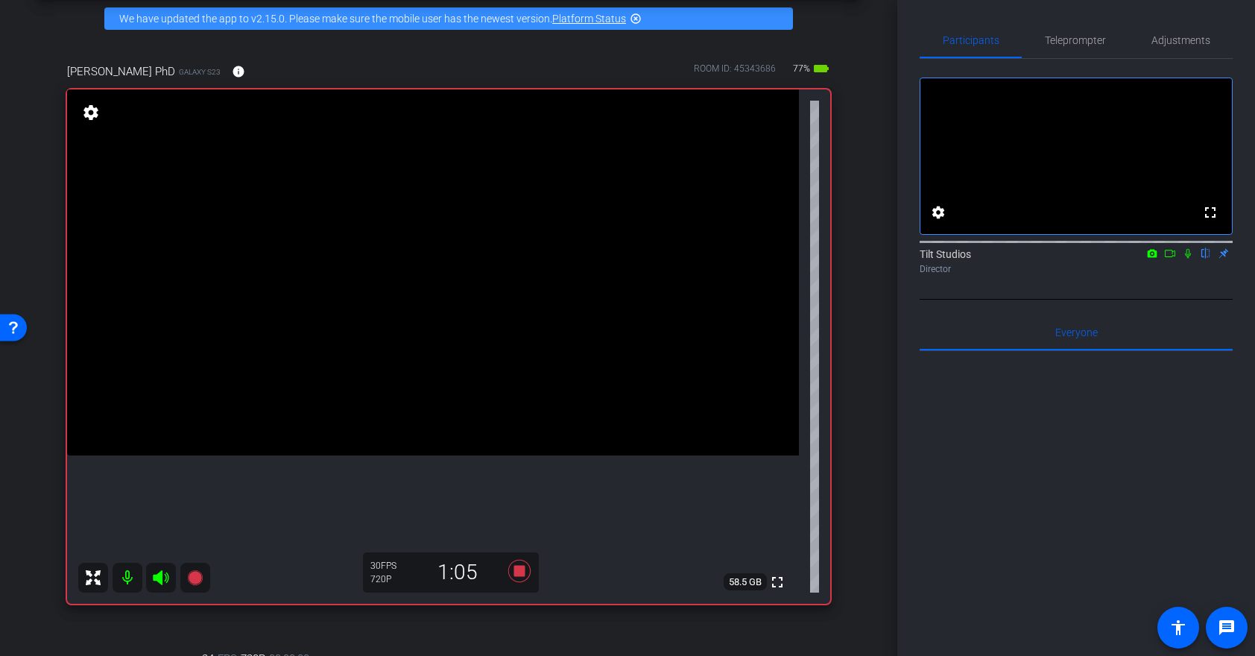
scroll to position [4, 0]
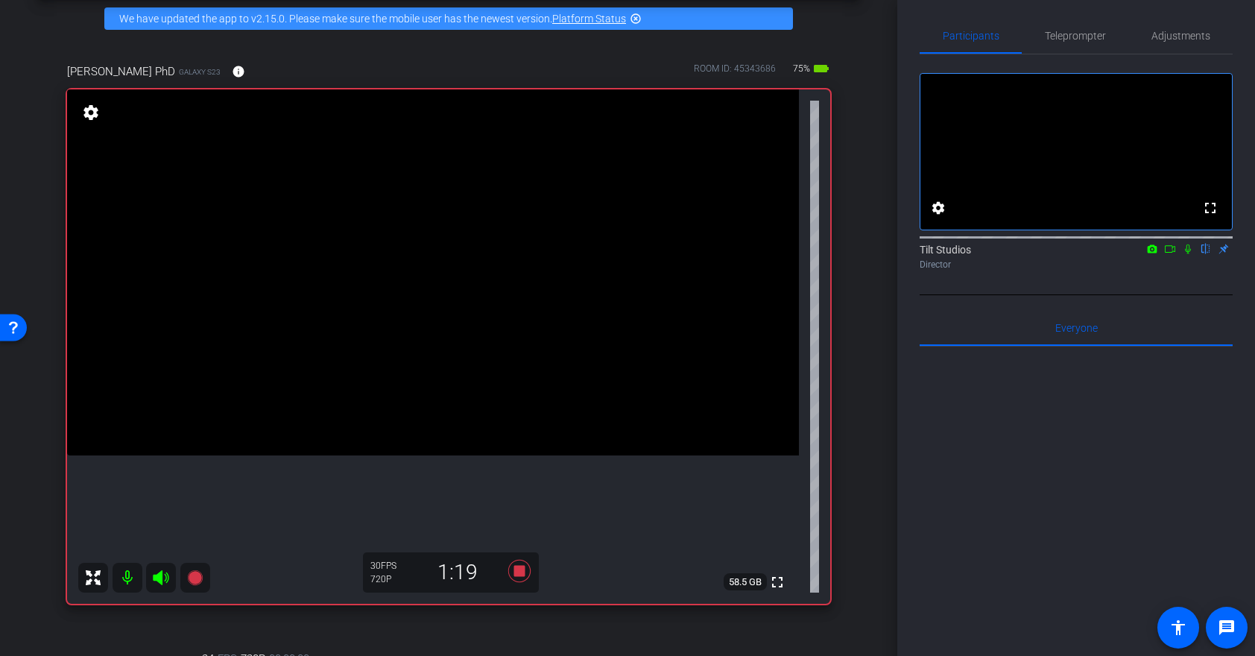
drag, startPoint x: 1187, startPoint y: 267, endPoint x: 1174, endPoint y: 306, distance: 40.8
click at [1187, 254] on icon at bounding box center [1188, 249] width 12 height 10
drag, startPoint x: 1191, startPoint y: 265, endPoint x: 1171, endPoint y: 282, distance: 26.9
click at [1189, 254] on icon at bounding box center [1188, 249] width 12 height 10
click at [1191, 254] on icon at bounding box center [1188, 249] width 12 height 10
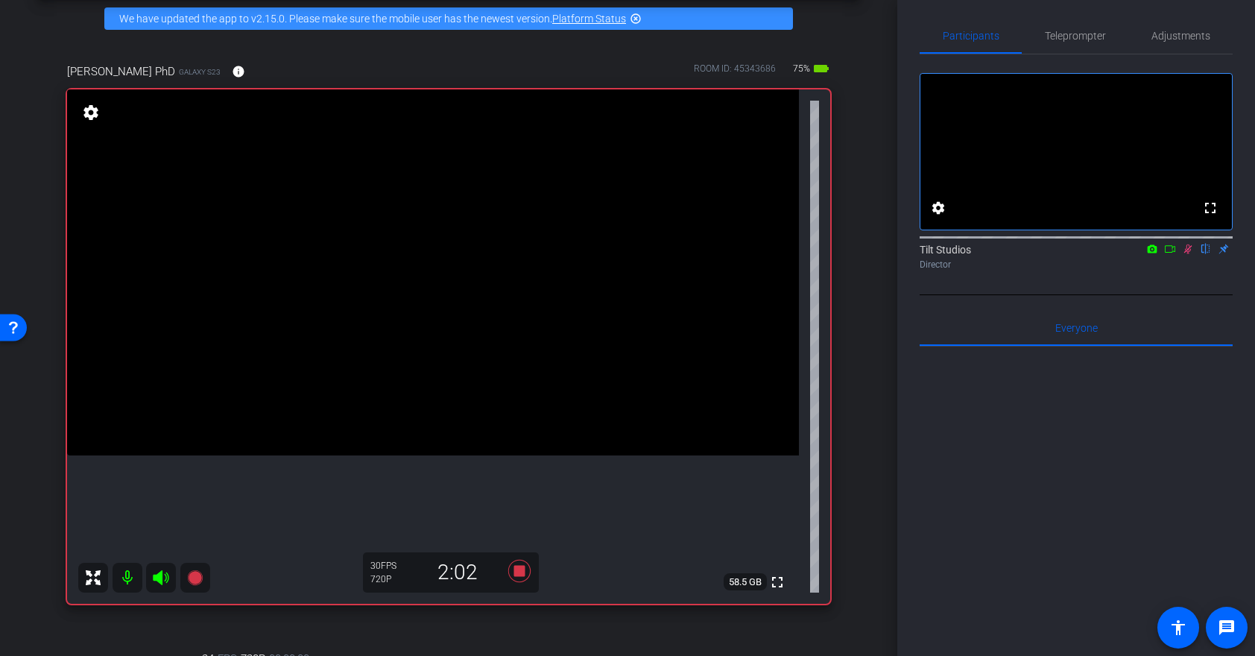
click at [1187, 254] on icon at bounding box center [1188, 249] width 8 height 10
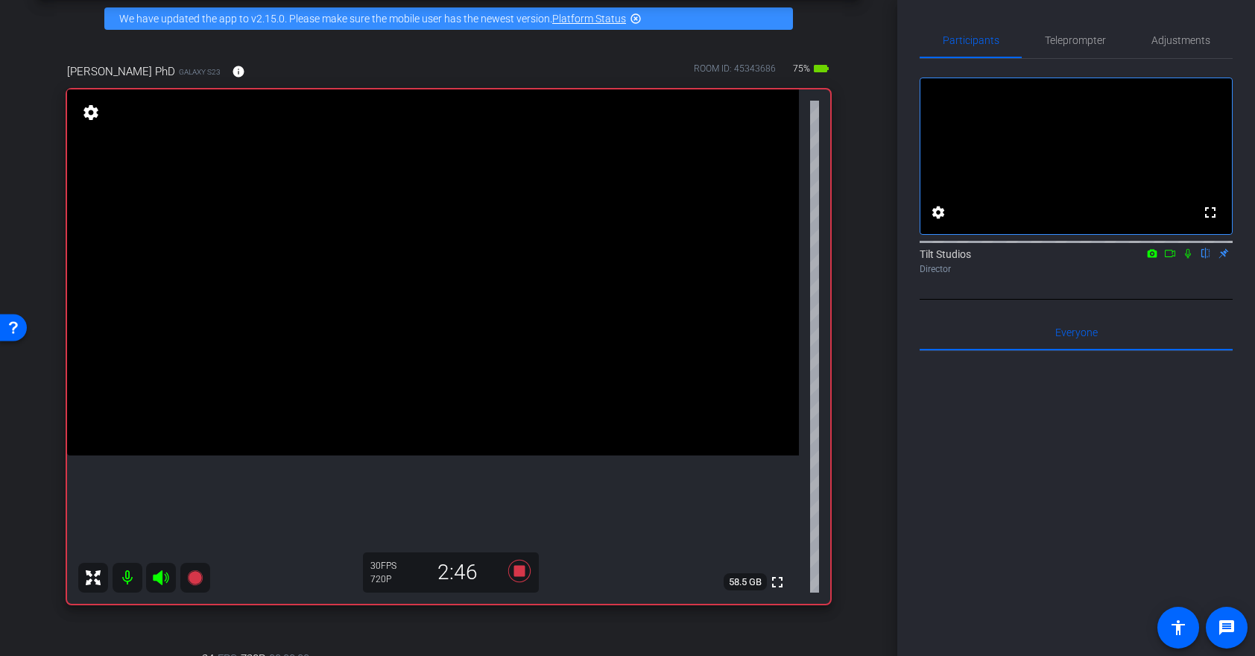
drag, startPoint x: 1191, startPoint y: 272, endPoint x: 1168, endPoint y: 330, distance: 62.8
click at [1190, 259] on icon at bounding box center [1188, 253] width 12 height 10
click at [1188, 259] on icon at bounding box center [1188, 253] width 12 height 10
drag, startPoint x: 1187, startPoint y: 273, endPoint x: 1174, endPoint y: 329, distance: 56.7
click at [1187, 259] on icon at bounding box center [1188, 253] width 12 height 10
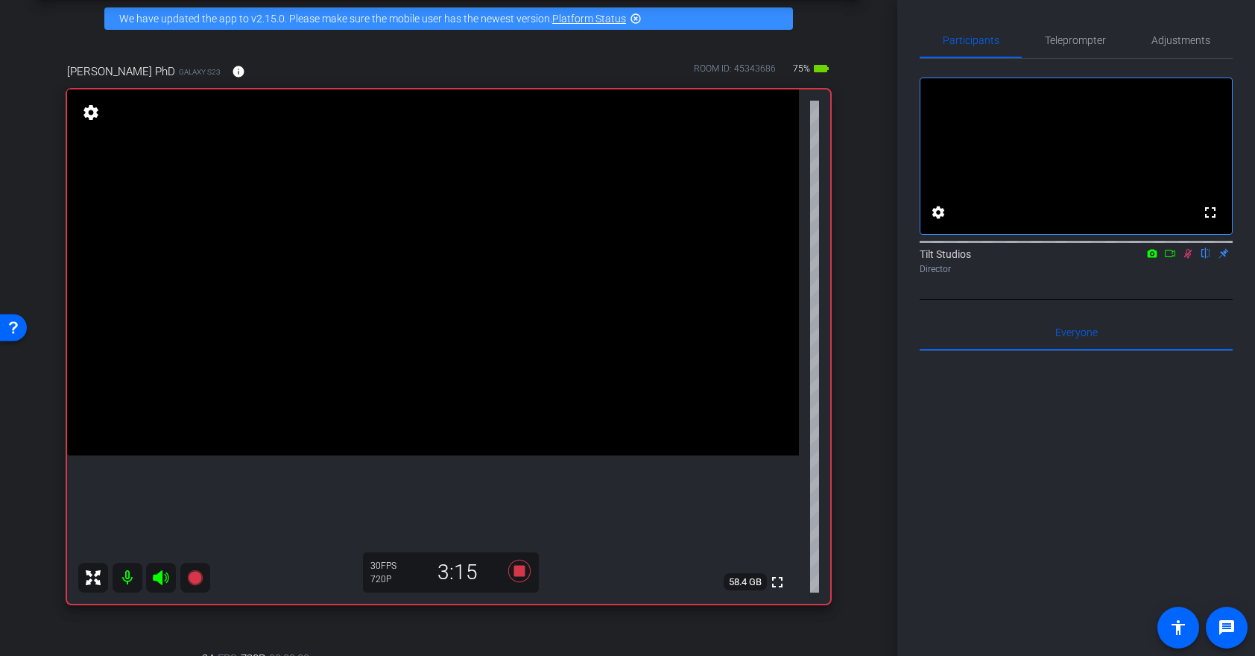
click at [1189, 259] on icon at bounding box center [1188, 253] width 12 height 10
drag, startPoint x: 1186, startPoint y: 268, endPoint x: 1155, endPoint y: 312, distance: 54.0
click at [1186, 259] on icon at bounding box center [1188, 253] width 12 height 10
click at [1187, 259] on icon at bounding box center [1188, 254] width 8 height 10
click at [1206, 399] on div at bounding box center [1075, 535] width 313 height 369
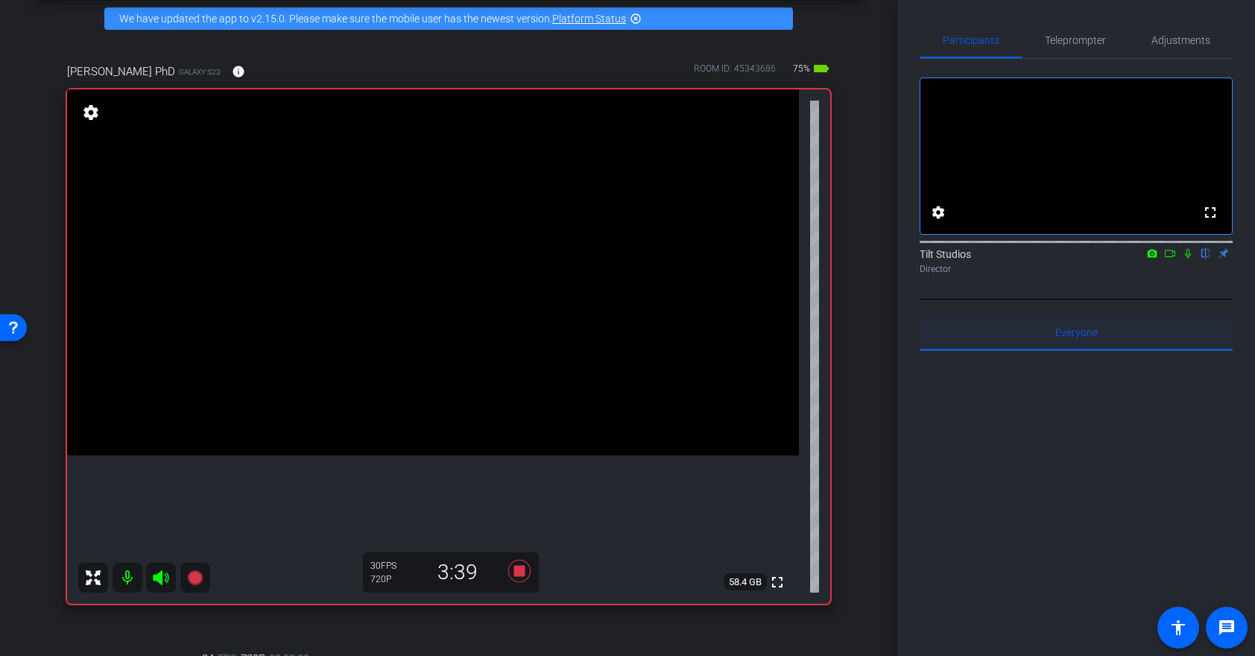
drag, startPoint x: 1091, startPoint y: 351, endPoint x: 1089, endPoint y: 365, distance: 14.2
click at [1091, 338] on span "Everyone 0" at bounding box center [1076, 332] width 42 height 10
drag, startPoint x: 1186, startPoint y: 276, endPoint x: 1108, endPoint y: 408, distance: 153.3
click at [1186, 259] on icon at bounding box center [1188, 253] width 12 height 10
click at [1190, 259] on icon at bounding box center [1188, 253] width 12 height 10
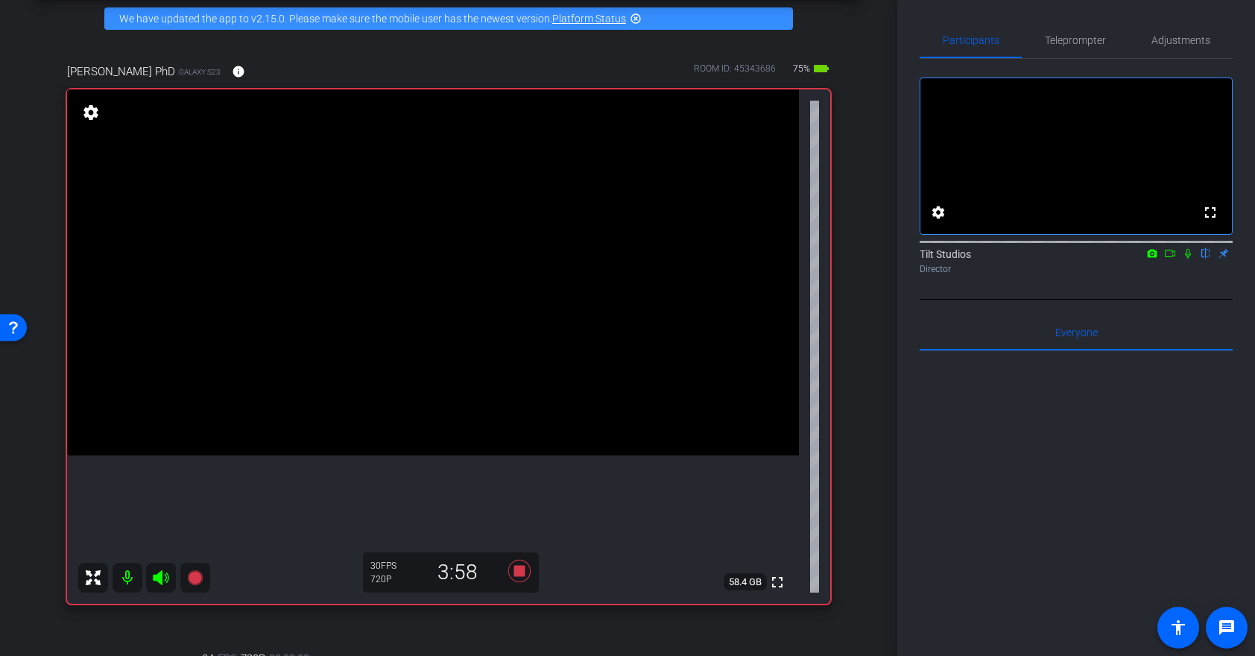
click at [1188, 259] on icon at bounding box center [1188, 253] width 12 height 10
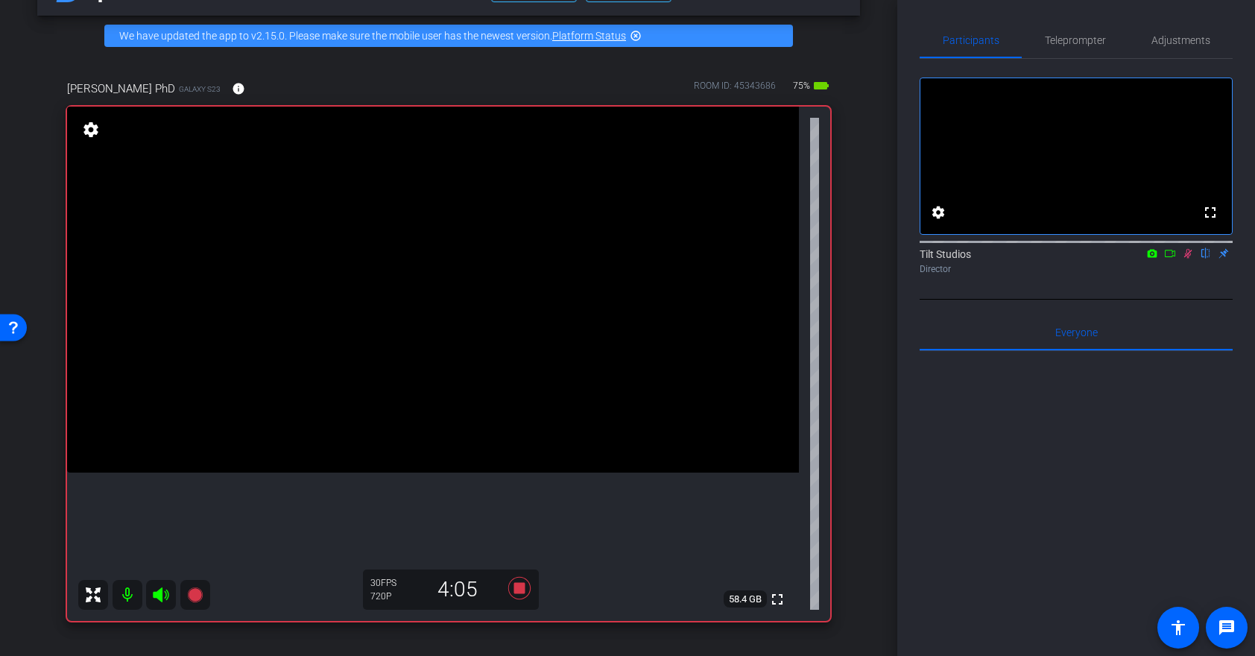
scroll to position [89, 0]
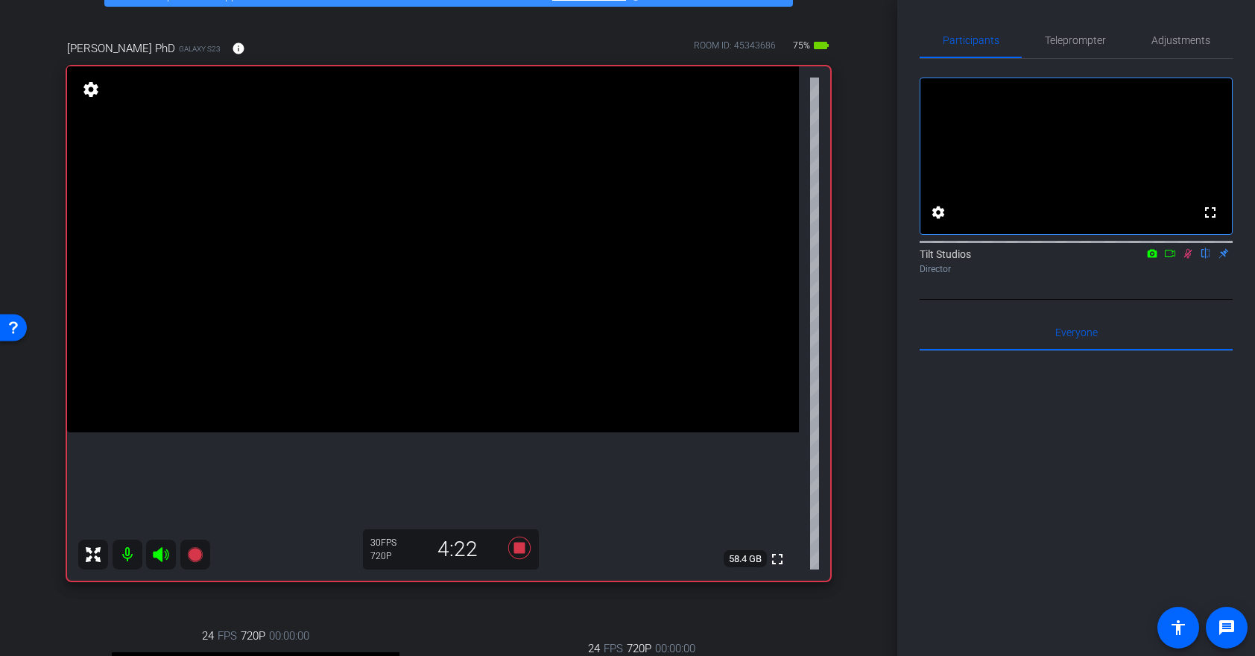
click at [1188, 259] on icon at bounding box center [1188, 253] width 12 height 10
click at [1189, 259] on icon at bounding box center [1188, 253] width 12 height 10
click at [1186, 259] on icon at bounding box center [1188, 254] width 8 height 10
click at [1186, 259] on icon at bounding box center [1188, 254] width 6 height 10
click at [1186, 259] on icon at bounding box center [1188, 254] width 8 height 10
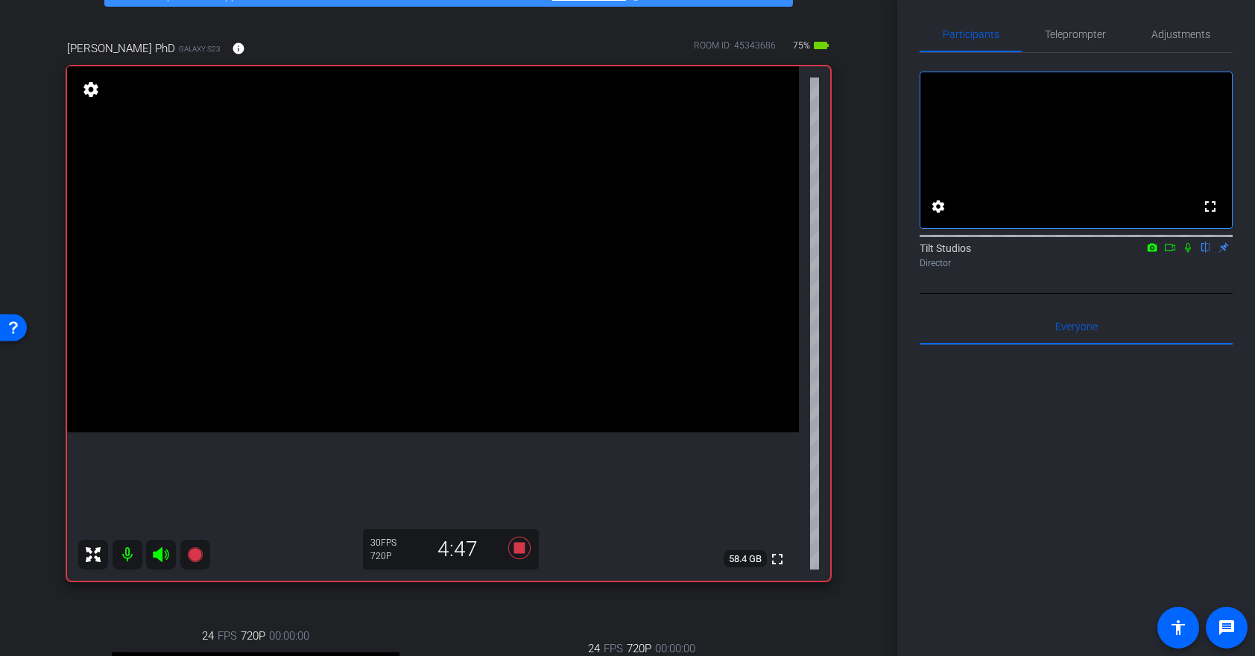
scroll to position [3, 0]
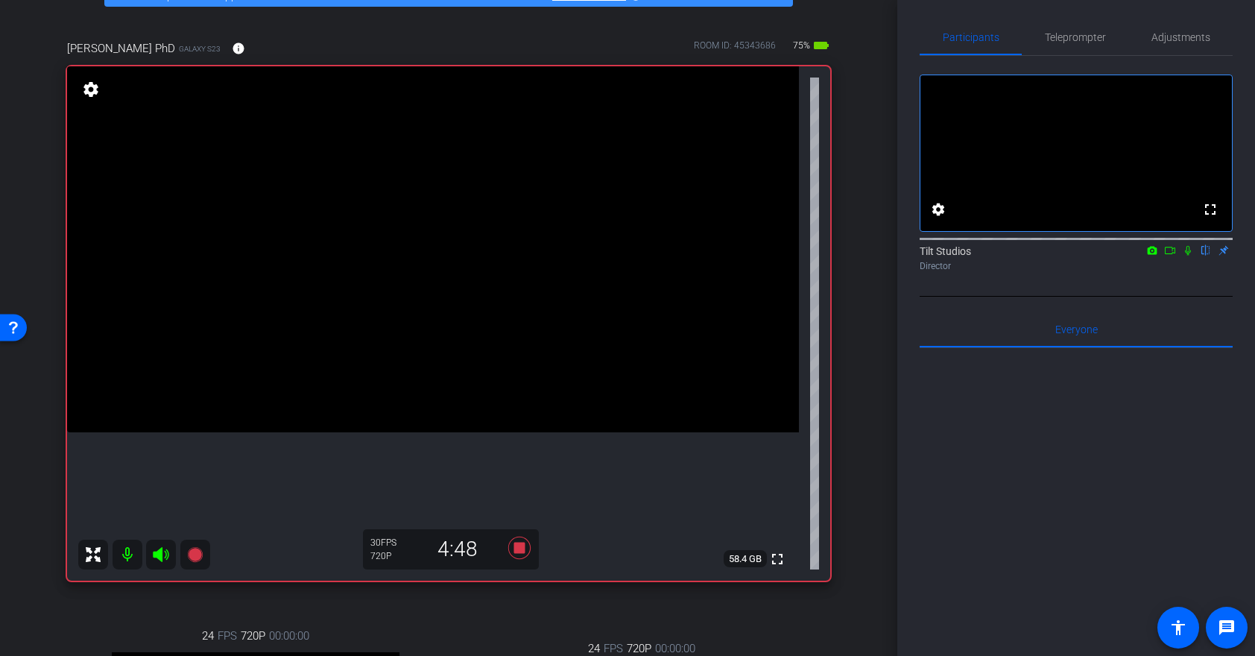
drag, startPoint x: 1188, startPoint y: 267, endPoint x: 1152, endPoint y: 326, distance: 68.9
click at [1183, 256] on icon at bounding box center [1188, 250] width 12 height 10
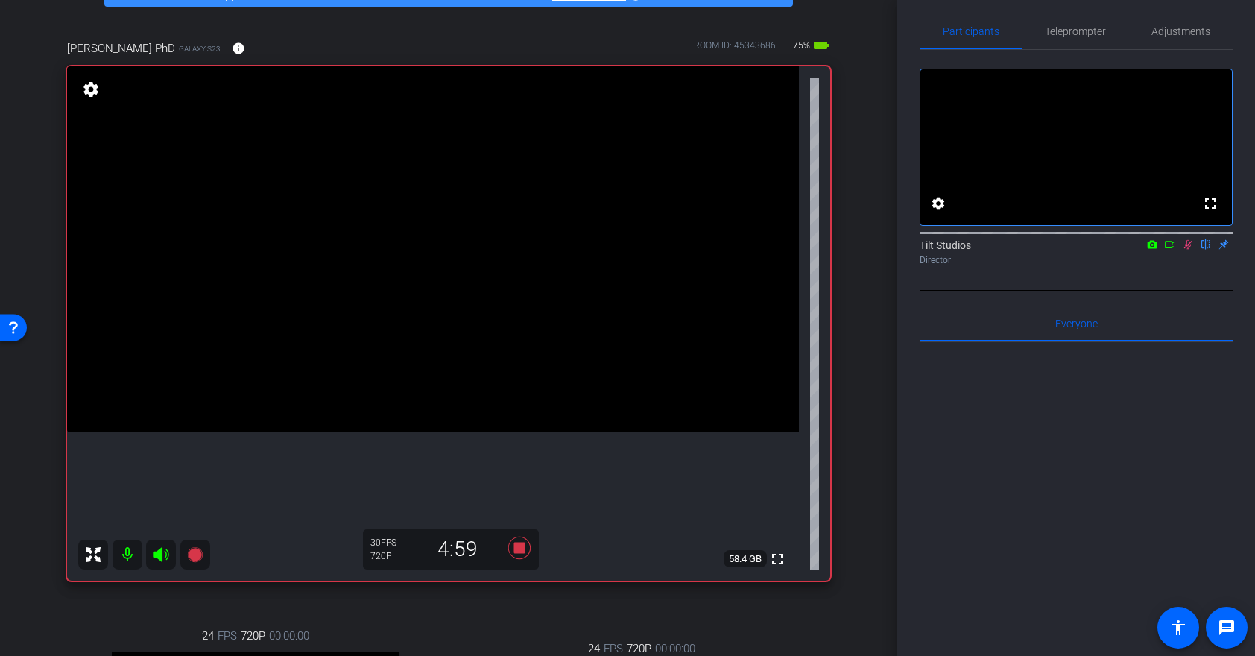
scroll to position [7, 0]
click at [1186, 251] on icon at bounding box center [1188, 246] width 12 height 10
drag, startPoint x: 1183, startPoint y: 267, endPoint x: 1183, endPoint y: 275, distance: 8.2
click at [1183, 251] on icon at bounding box center [1188, 246] width 12 height 10
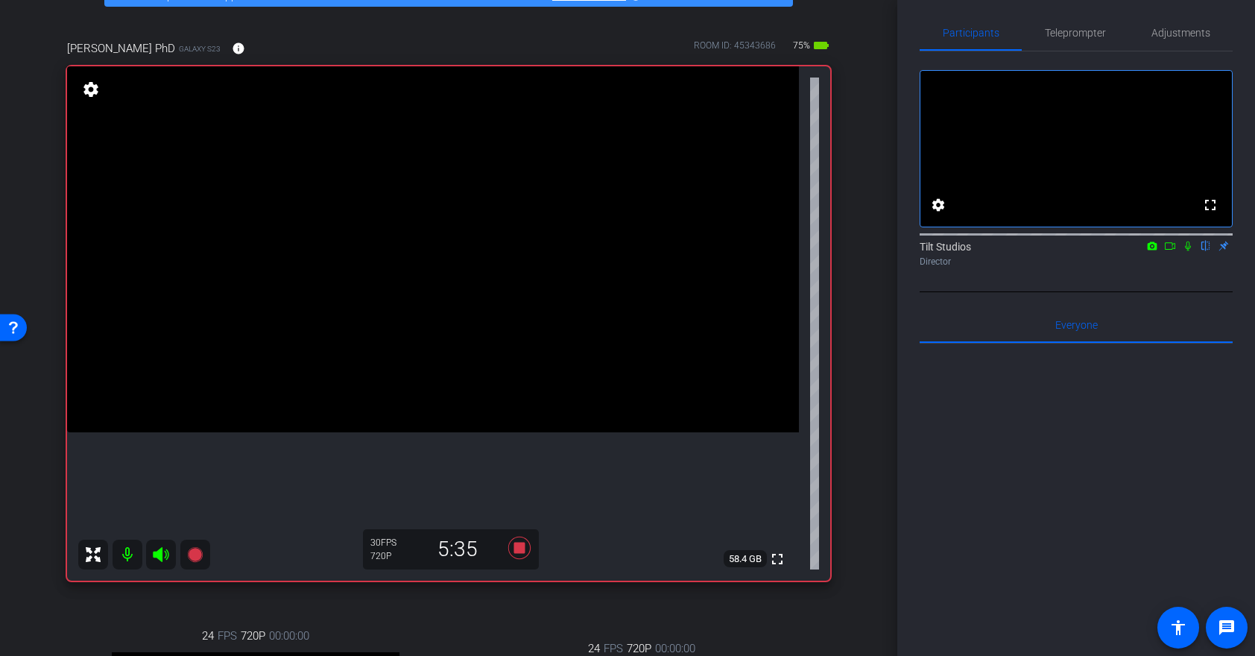
click at [1191, 251] on icon at bounding box center [1188, 246] width 12 height 10
click at [1186, 251] on icon at bounding box center [1188, 246] width 8 height 10
click at [1192, 251] on icon at bounding box center [1188, 246] width 12 height 10
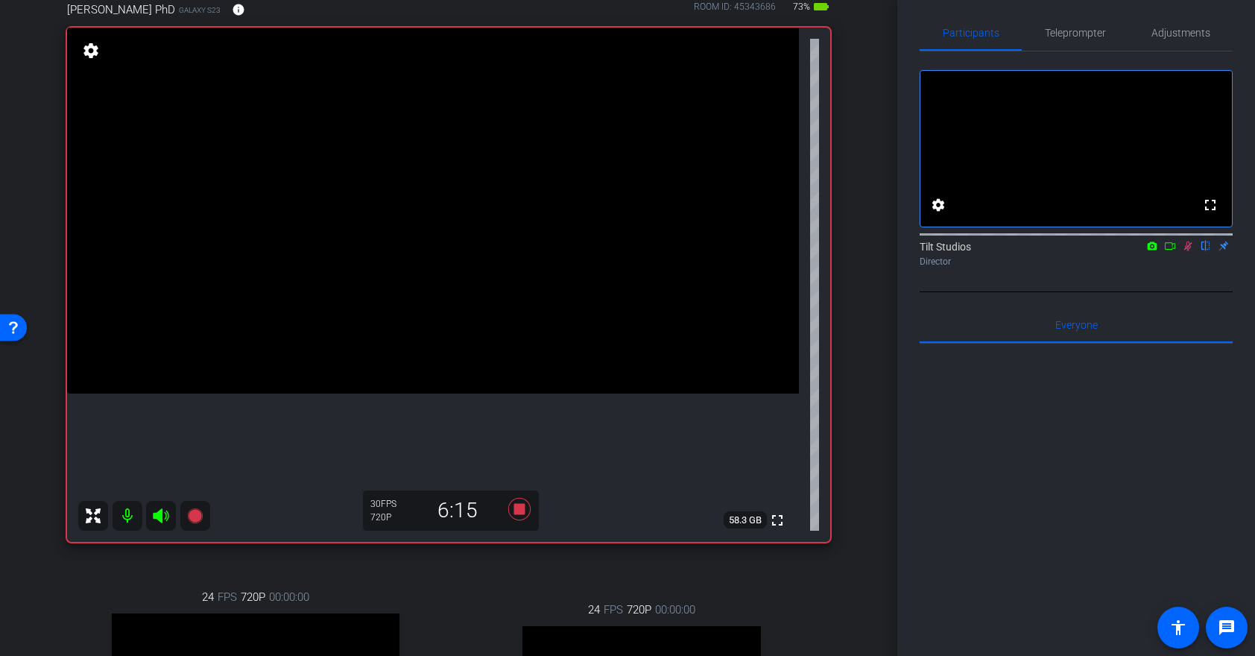
scroll to position [8, 0]
click at [1189, 250] on icon at bounding box center [1188, 245] width 12 height 10
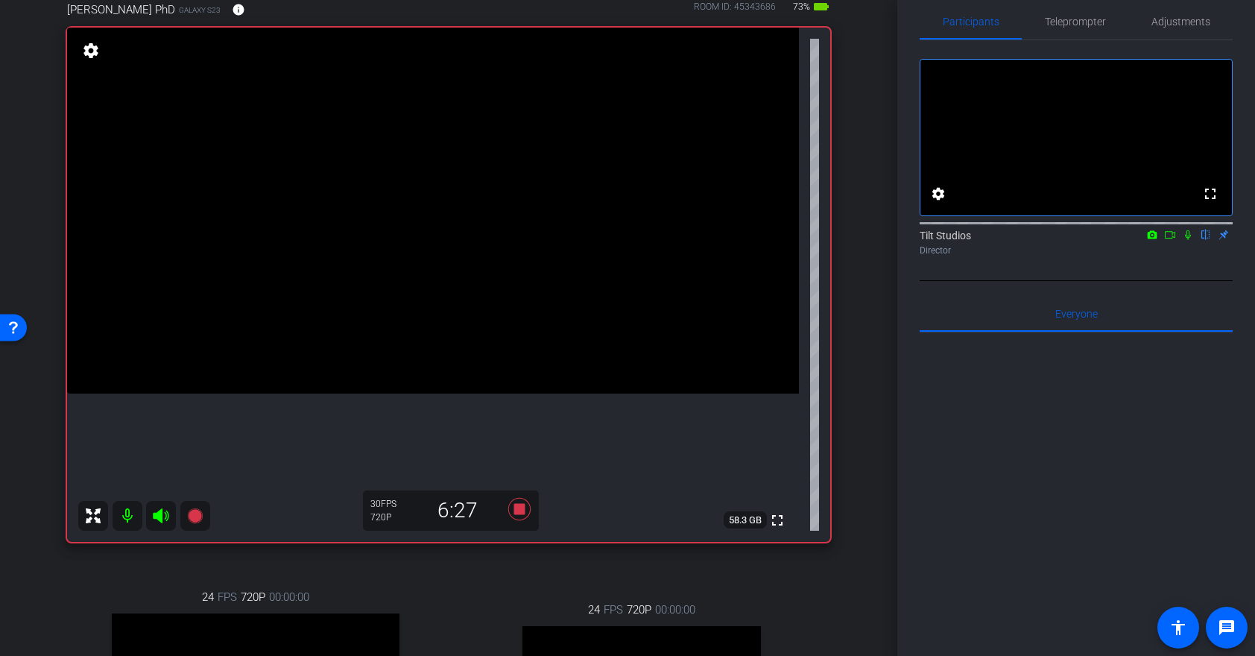
scroll to position [19, 0]
drag, startPoint x: 1188, startPoint y: 251, endPoint x: 1094, endPoint y: 379, distance: 158.3
click at [1188, 239] on icon at bounding box center [1188, 234] width 12 height 10
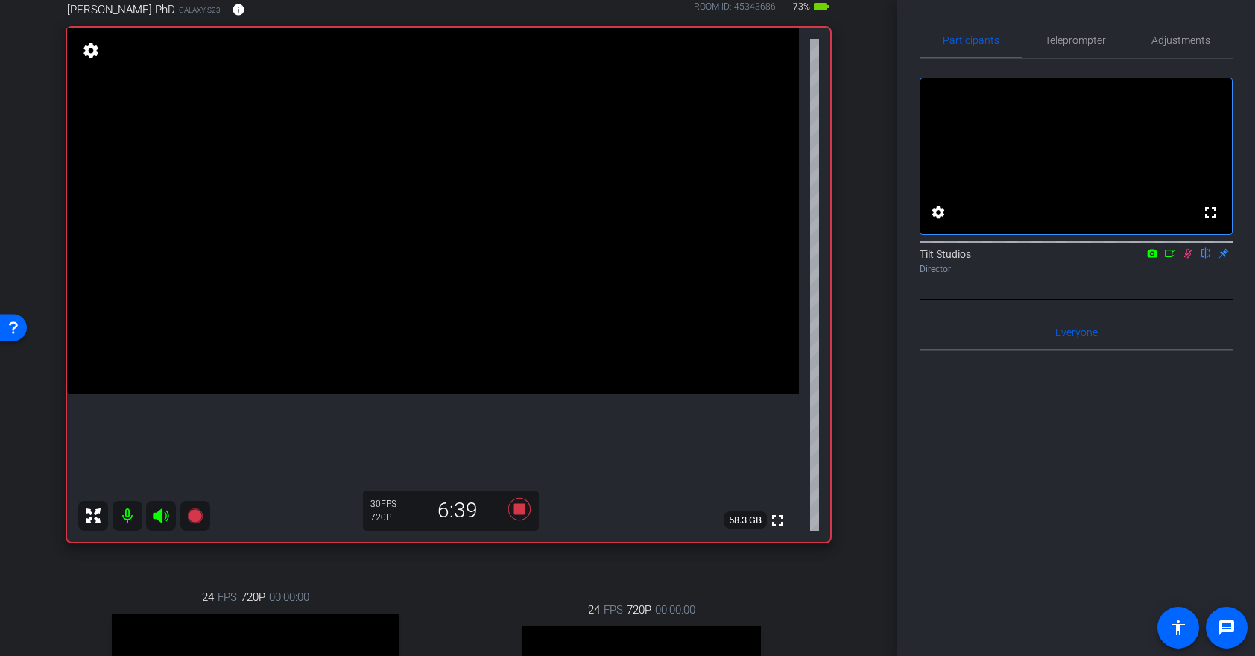
scroll to position [1, 0]
click at [1187, 258] on icon at bounding box center [1188, 252] width 12 height 10
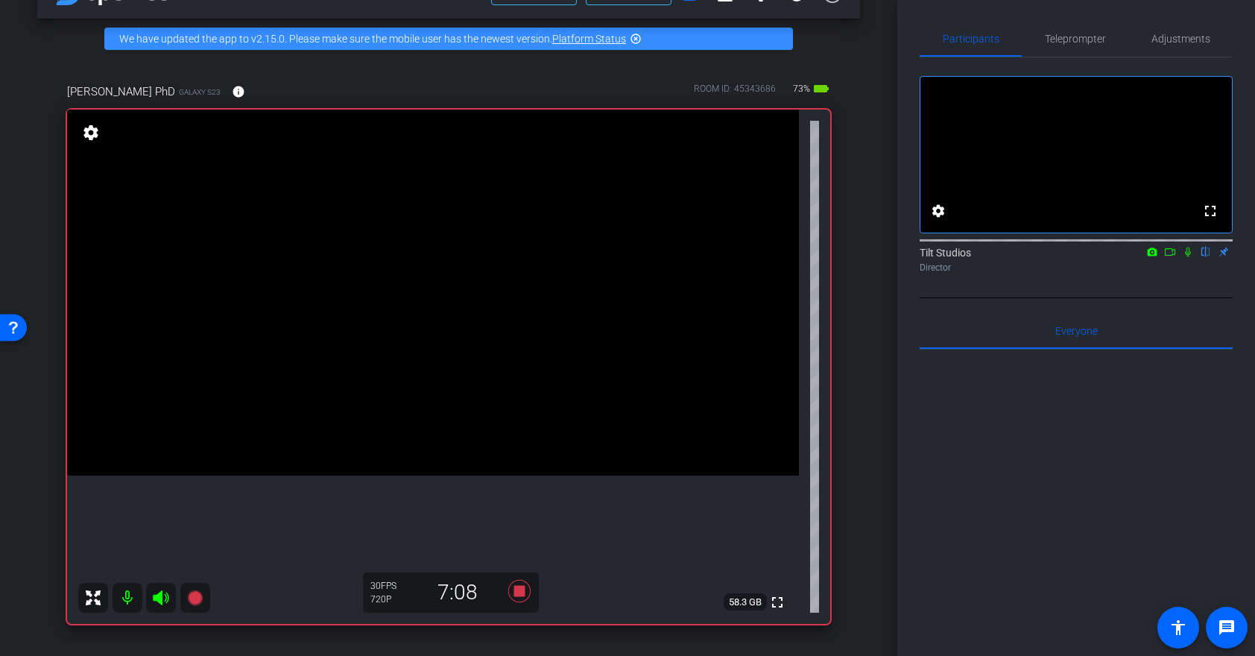
scroll to position [42, 0]
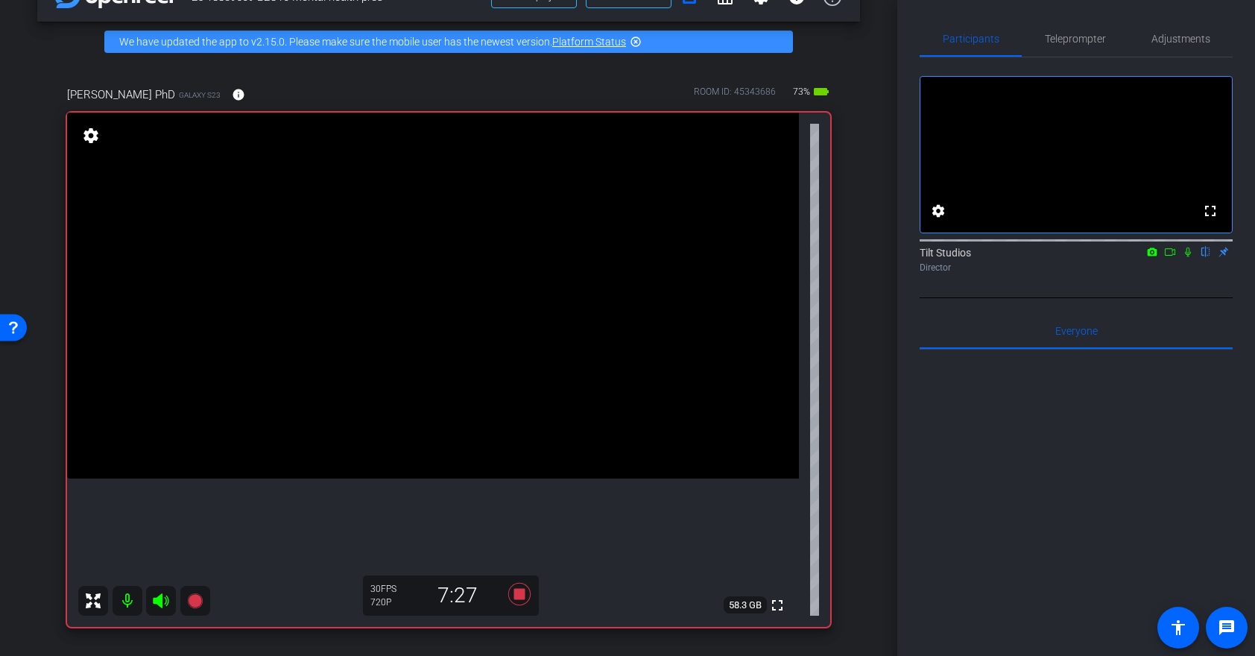
drag, startPoint x: 1187, startPoint y: 272, endPoint x: 1176, endPoint y: 282, distance: 14.8
click at [1186, 257] on icon at bounding box center [1188, 252] width 12 height 10
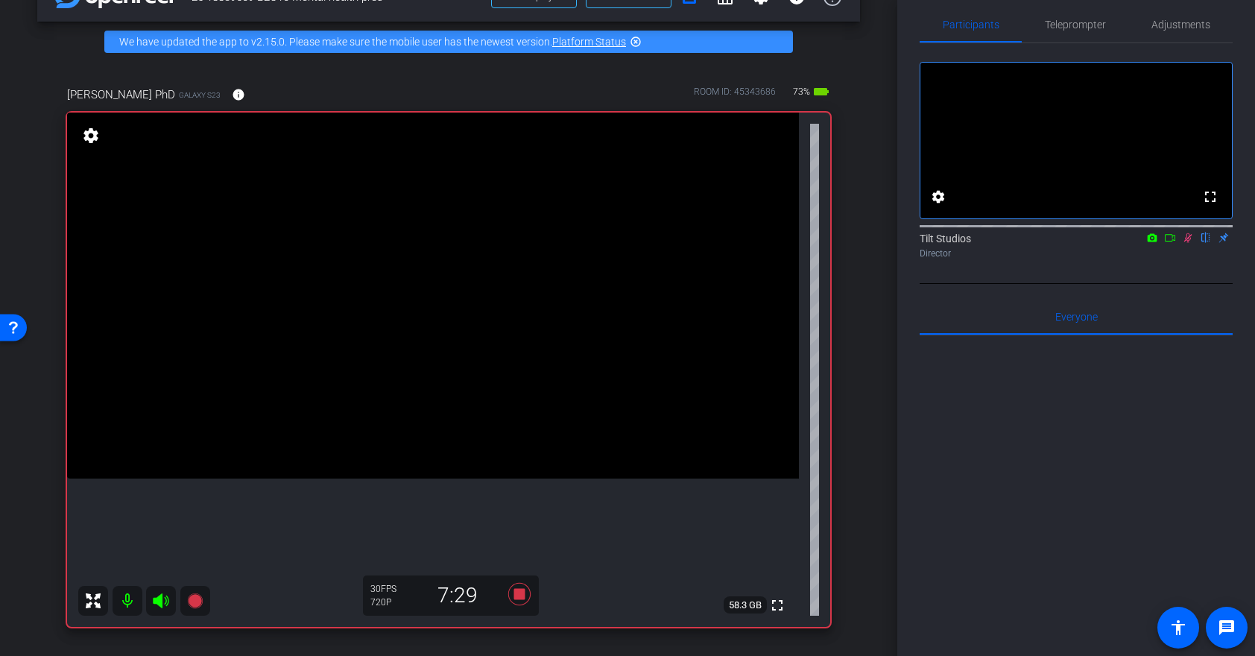
scroll to position [0, 0]
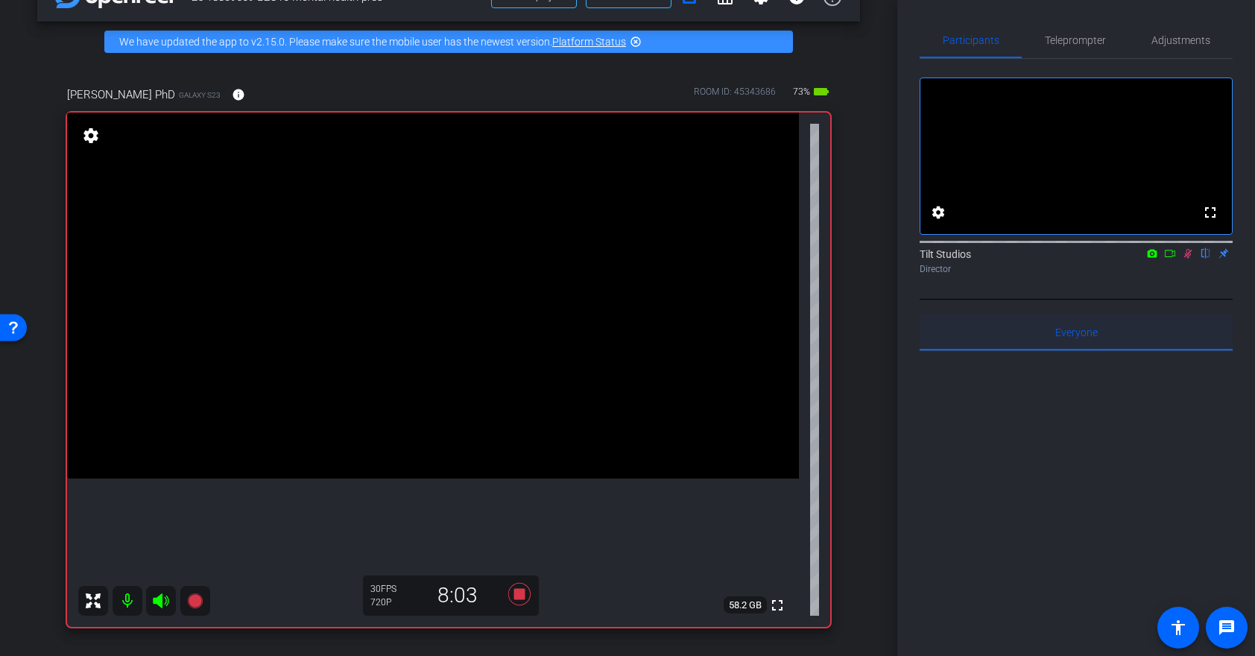
drag, startPoint x: 1189, startPoint y: 274, endPoint x: 1151, endPoint y: 357, distance: 91.0
click at [1189, 259] on icon at bounding box center [1188, 253] width 12 height 10
click at [516, 593] on icon at bounding box center [519, 594] width 22 height 22
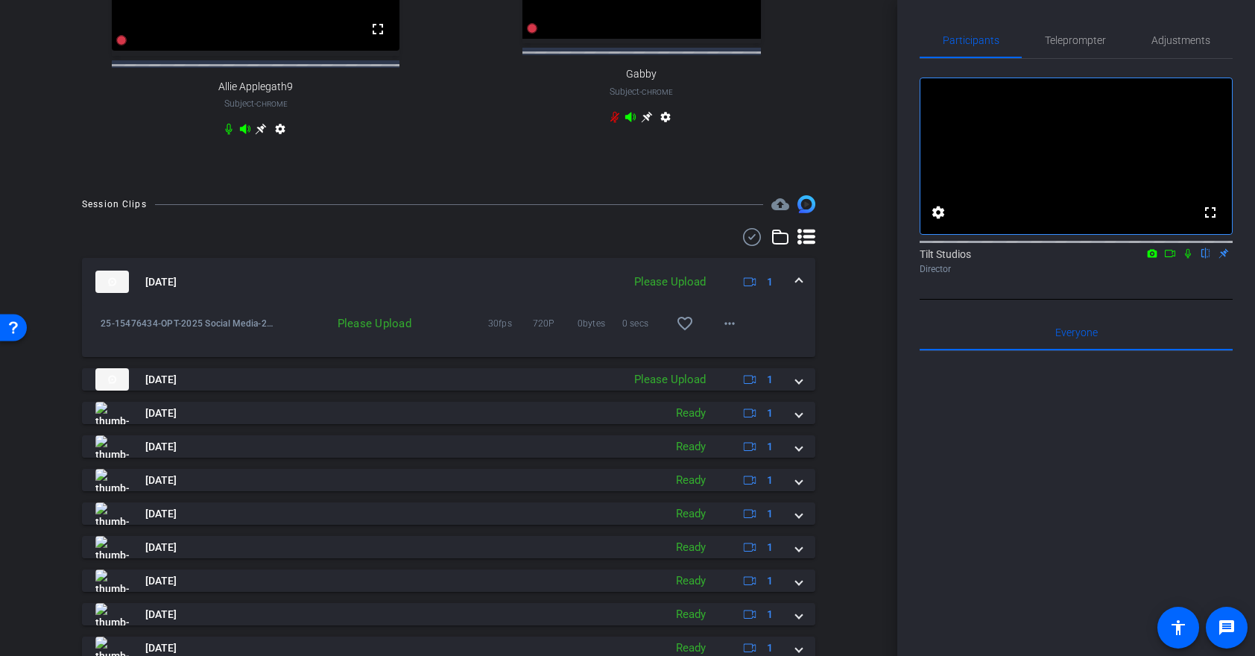
scroll to position [833, 0]
click at [727, 333] on mat-icon "more_horiz" at bounding box center [730, 324] width 18 height 18
click at [737, 367] on span "Upload" at bounding box center [754, 369] width 60 height 18
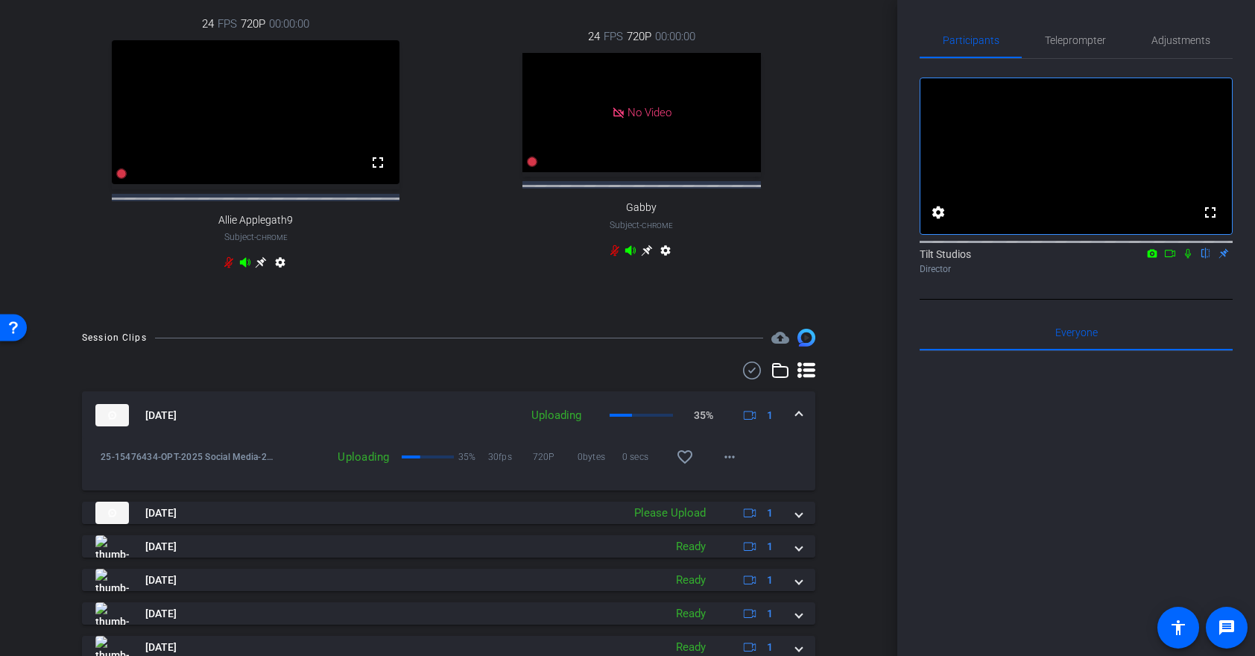
scroll to position [716, 0]
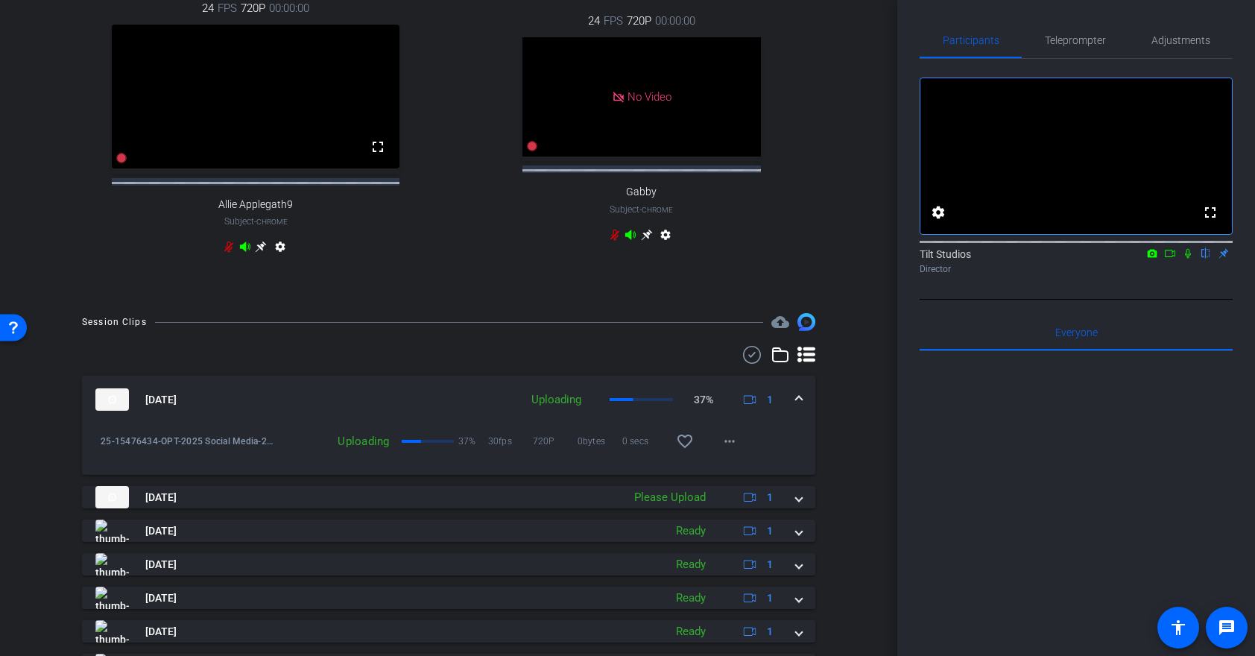
click at [792, 466] on div "25-15476434-OPT-2025 Social Media-25-18839609-B2C10 Mental health pros-Nicole K…" at bounding box center [448, 448] width 733 height 51
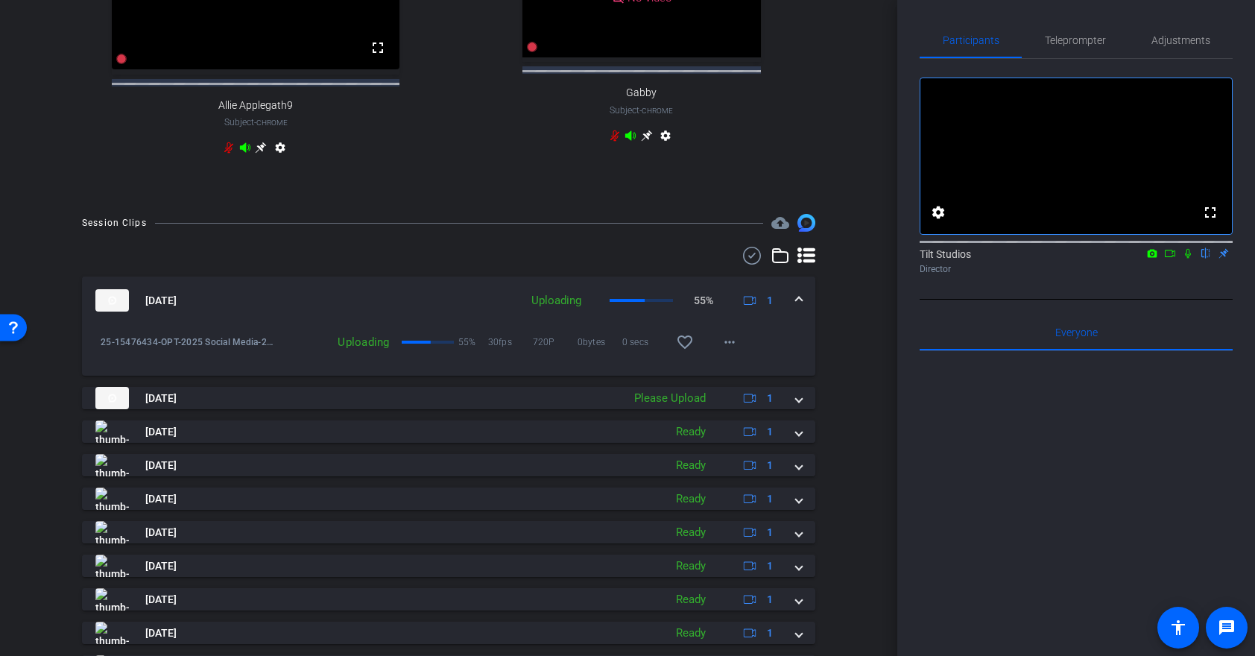
scroll to position [814, 0]
click at [773, 368] on div "25-15476434-OPT-2025 Social Media-25-18839609-B2C10 Mental health pros-Nicole K…" at bounding box center [448, 351] width 733 height 51
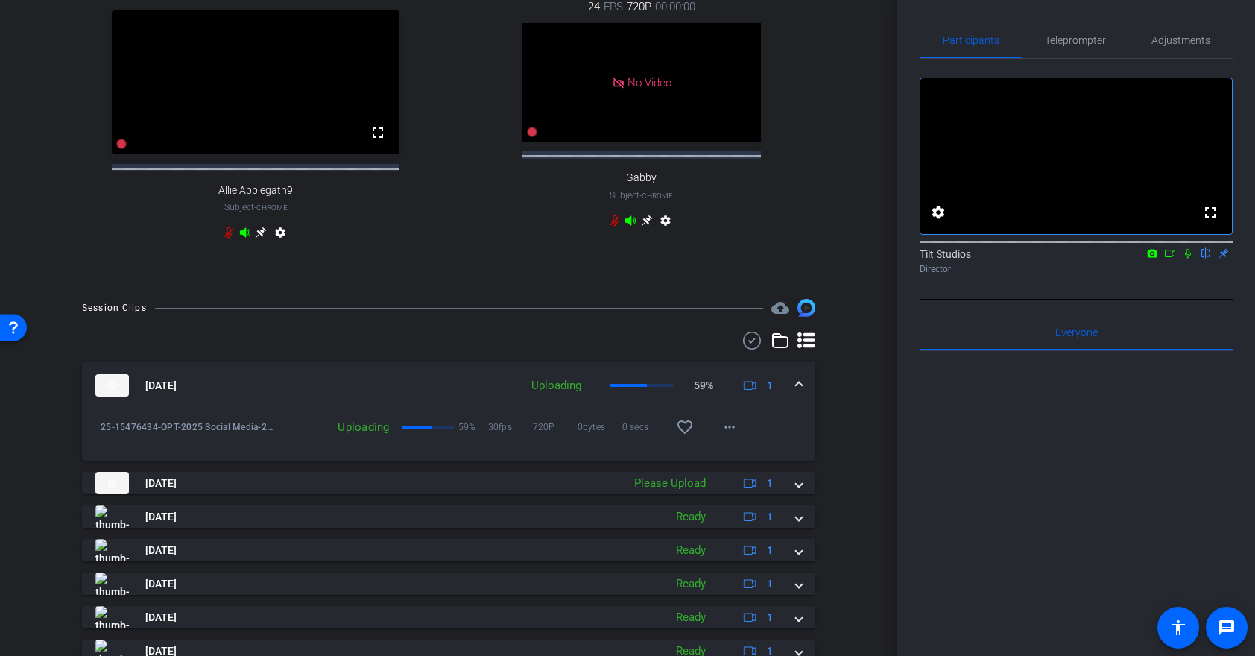
scroll to position [715, 0]
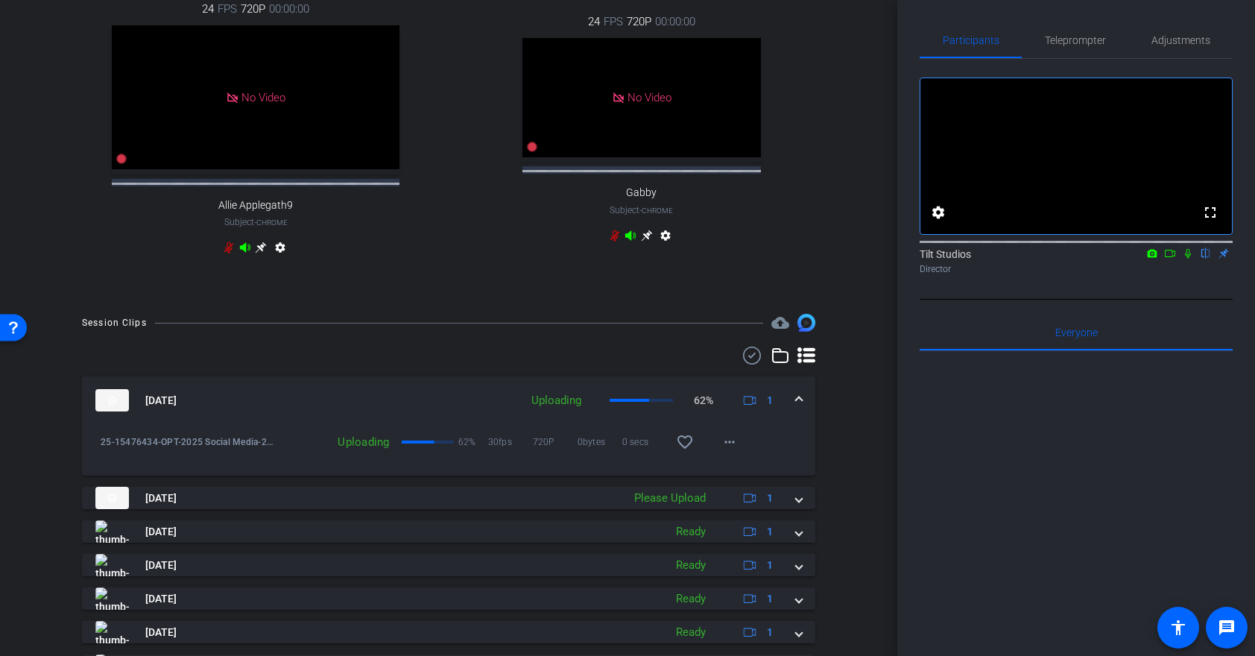
click at [783, 468] on div "25-15476434-OPT-2025 Social Media-25-18839609-B2C10 Mental health pros-Nicole K…" at bounding box center [448, 449] width 733 height 51
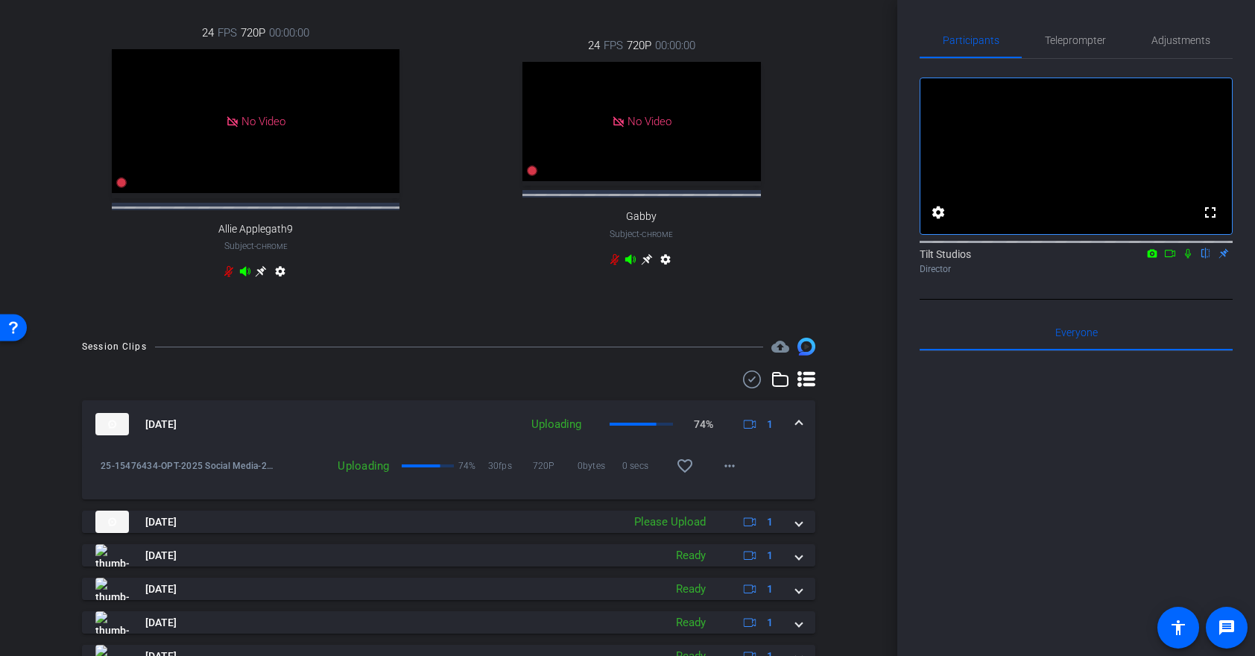
scroll to position [774, 0]
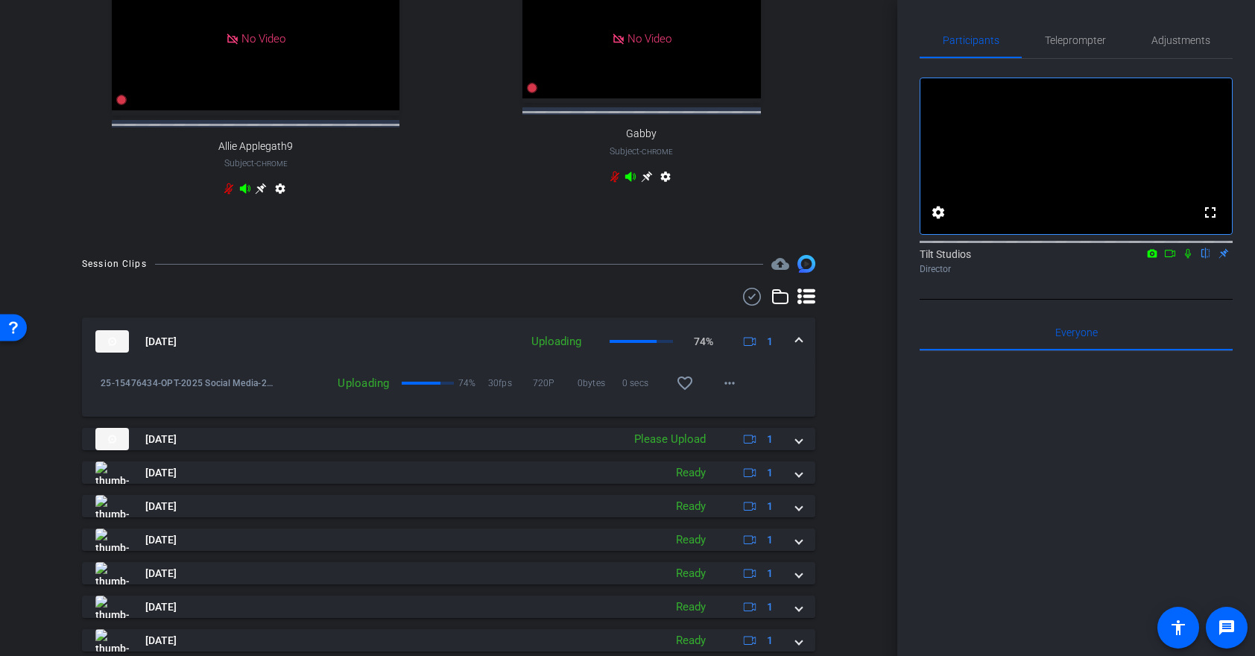
click at [788, 414] on div "25-15476434-OPT-2025 Social Media-25-18839609-B2C10 Mental health pros-Nicole K…" at bounding box center [448, 390] width 733 height 51
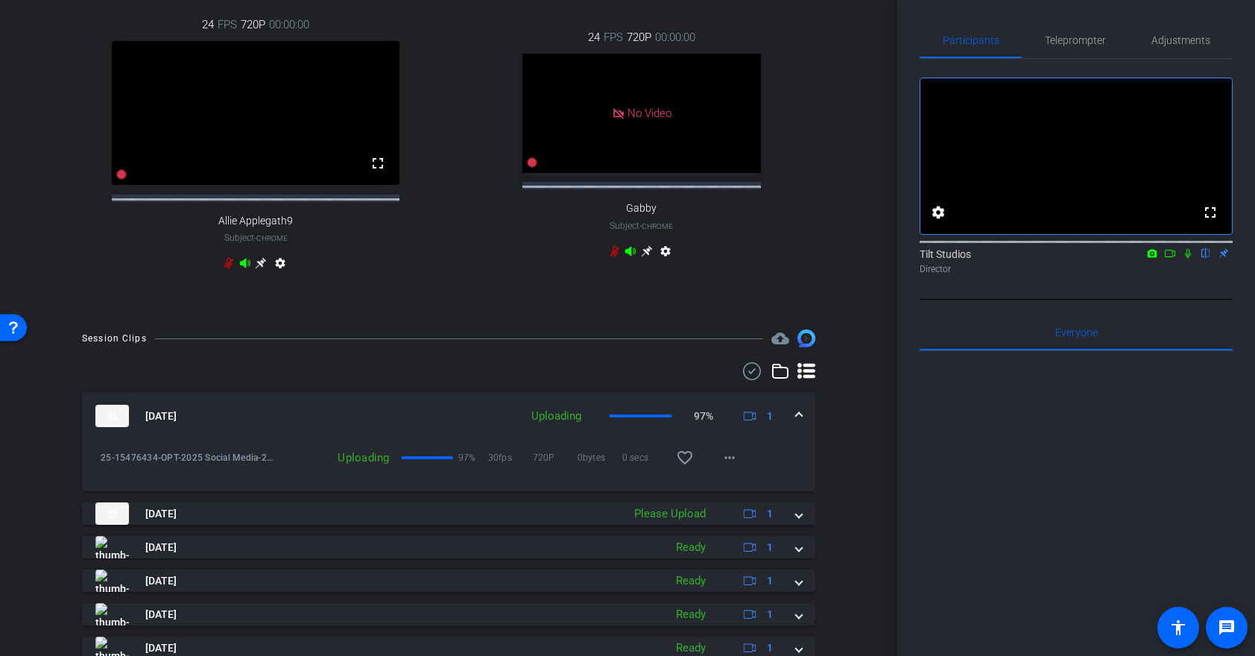
scroll to position [903, 0]
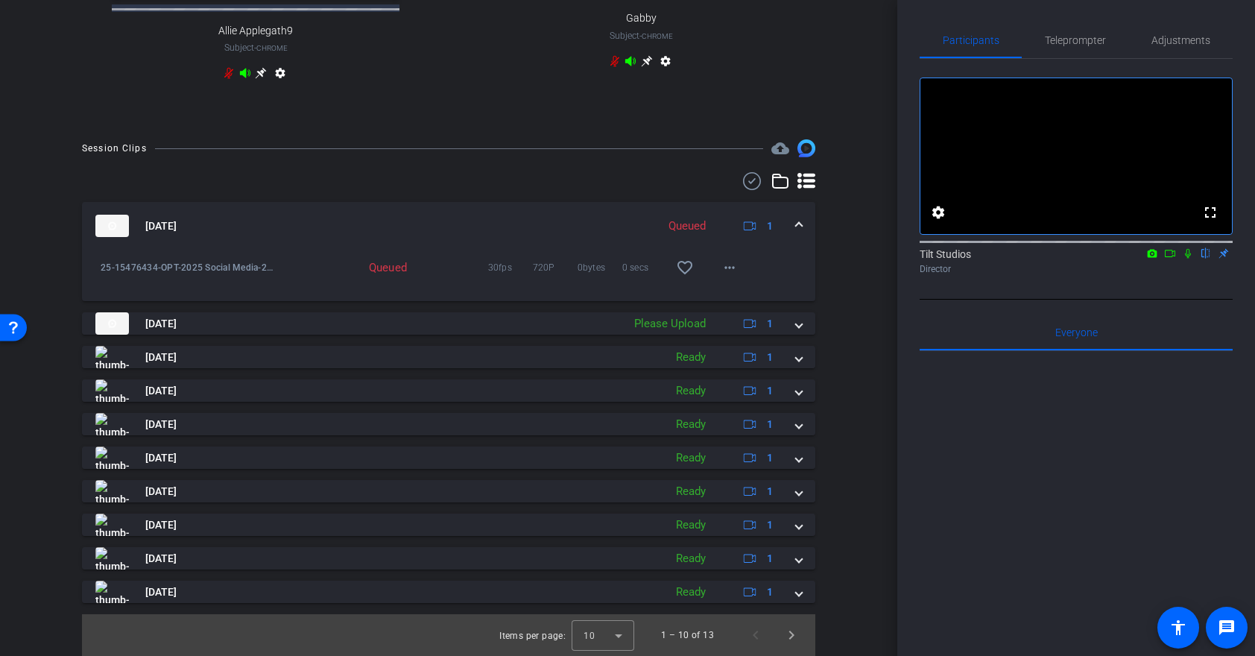
click at [794, 284] on div "25-15476434-OPT-2025 Social Media-25-18839609-B2C10 Mental health pros-Nicole K…" at bounding box center [448, 275] width 733 height 51
click at [779, 279] on div "25-15476434-OPT-2025 Social Media-25-18839609-B2C10 Mental health pros-Nicole K…" at bounding box center [448, 275] width 733 height 51
click at [790, 286] on div "25-15476434-OPT-2025 Social Media-25-18839609-B2C10 Mental health pros-Nicole K…" at bounding box center [448, 275] width 733 height 51
click at [790, 285] on div "25-15476434-OPT-2025 Social Media-25-18839609-B2C10 Mental health pros-Nicole K…" at bounding box center [448, 275] width 733 height 51
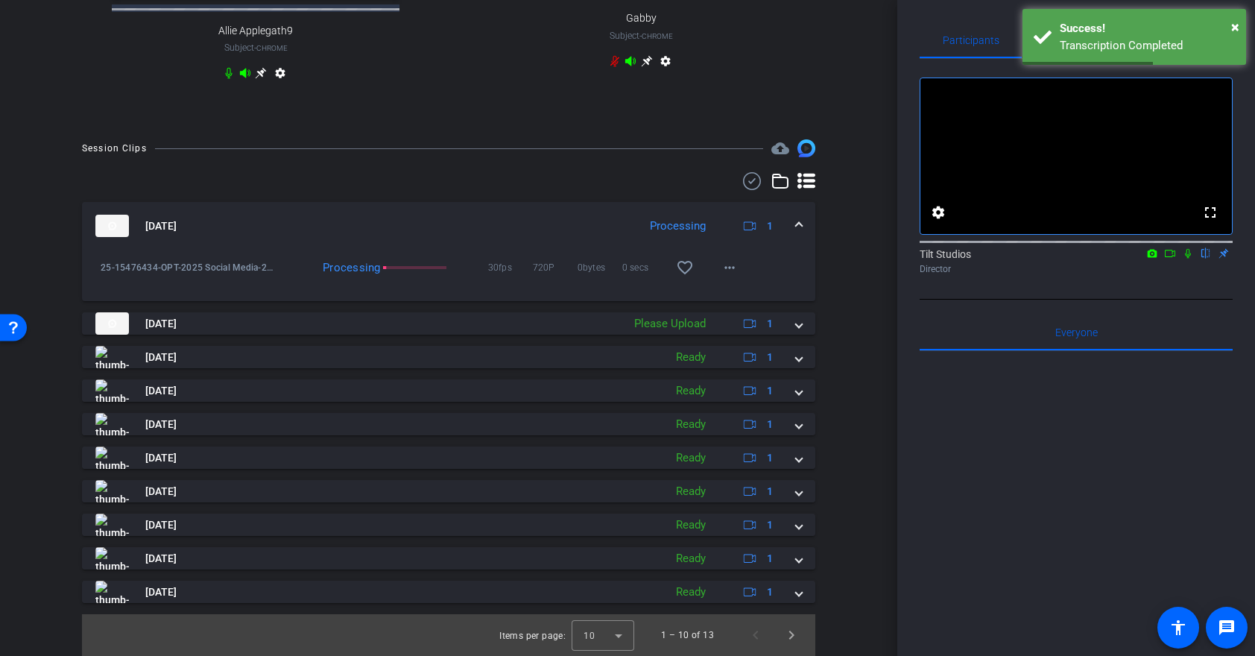
click at [787, 278] on div "25-15476434-OPT-2025 Social Media-25-18839609-B2C10 Mental health pros-Nicole K…" at bounding box center [448, 275] width 733 height 51
click at [789, 279] on div "25-15476434-OPT-2025 Social Media-25-18839609-B2C10 Mental health pros-Nicole K…" at bounding box center [448, 275] width 733 height 51
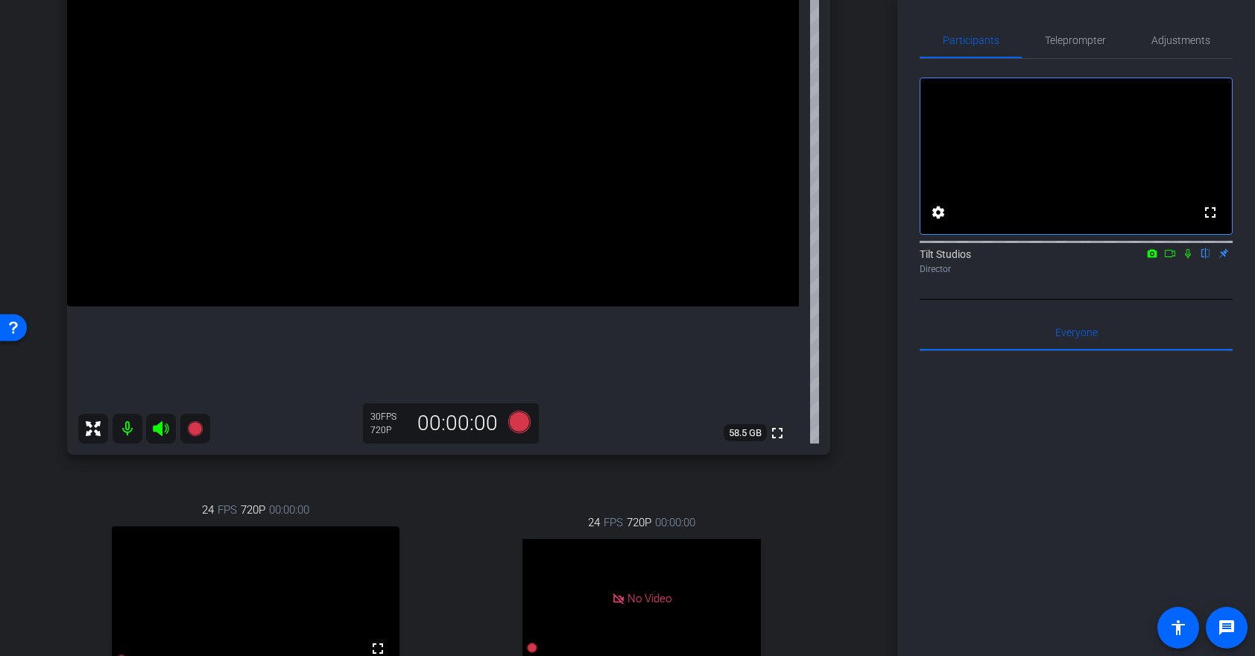
scroll to position [216, 0]
click at [880, 98] on div "arrow_back 25-18839609-B2C10 Mental health pros Back to project Send invite acc…" at bounding box center [448, 112] width 897 height 656
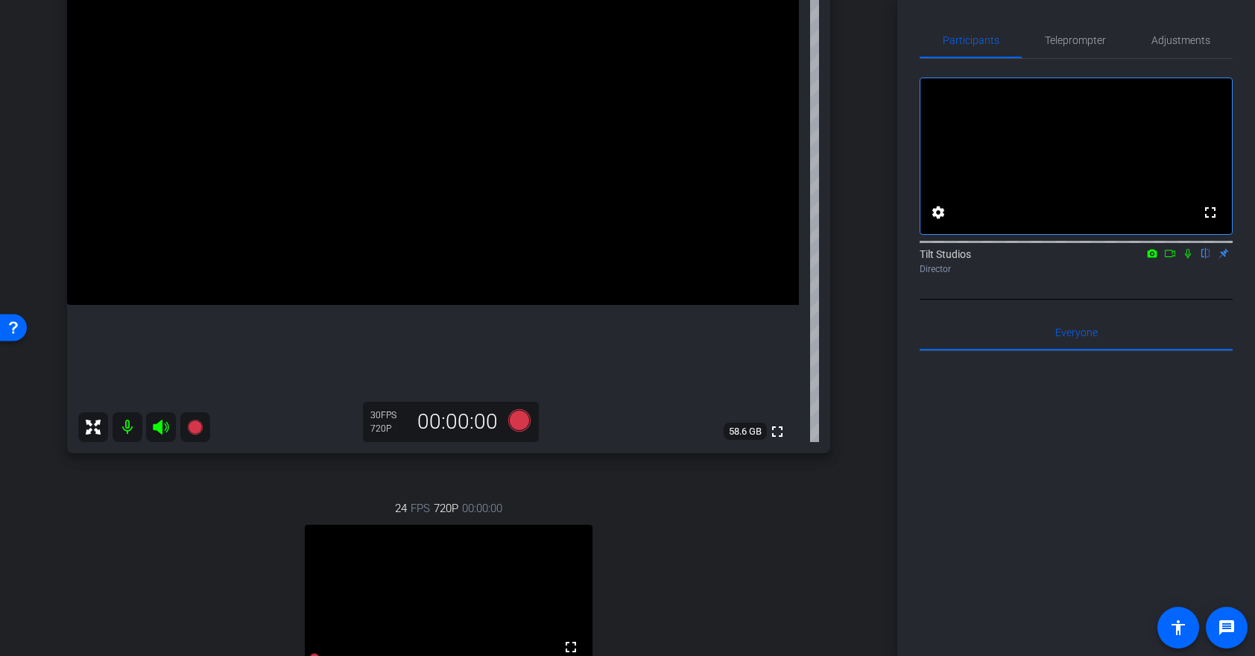
drag, startPoint x: 1188, startPoint y: 273, endPoint x: 1175, endPoint y: 273, distance: 13.4
click at [1188, 259] on icon at bounding box center [1188, 254] width 6 height 10
click at [1171, 259] on icon at bounding box center [1170, 253] width 12 height 10
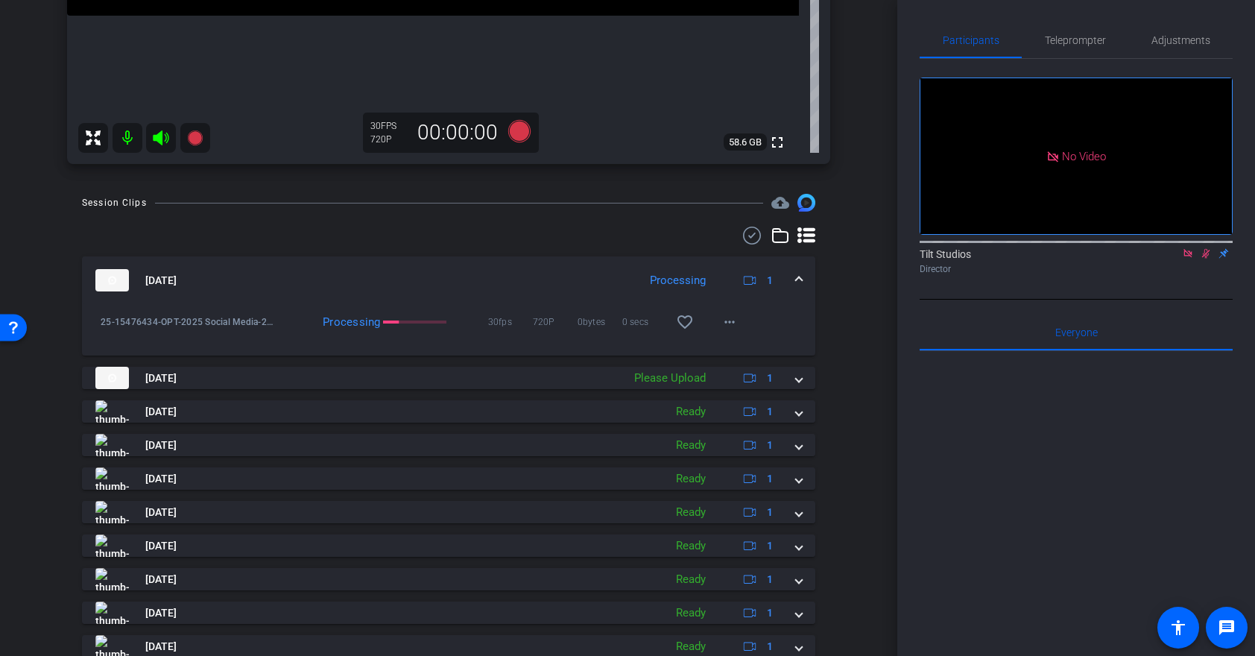
scroll to position [506, 0]
click at [785, 335] on div "25-15476434-OPT-2025 Social Media-25-18839609-B2C10 Mental health pros-Nicole K…" at bounding box center [448, 328] width 733 height 51
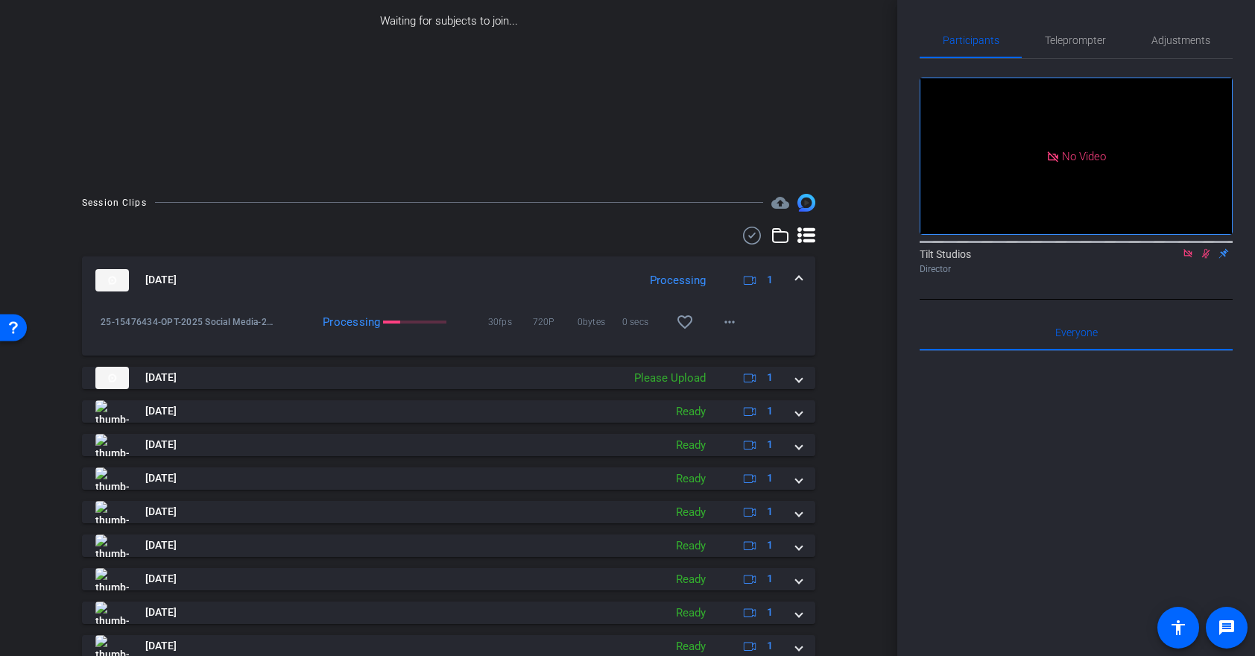
click at [420, 338] on div "Processing 30fps 720P 0bytes 0 secs favorite_border more_horiz" at bounding box center [512, 322] width 469 height 36
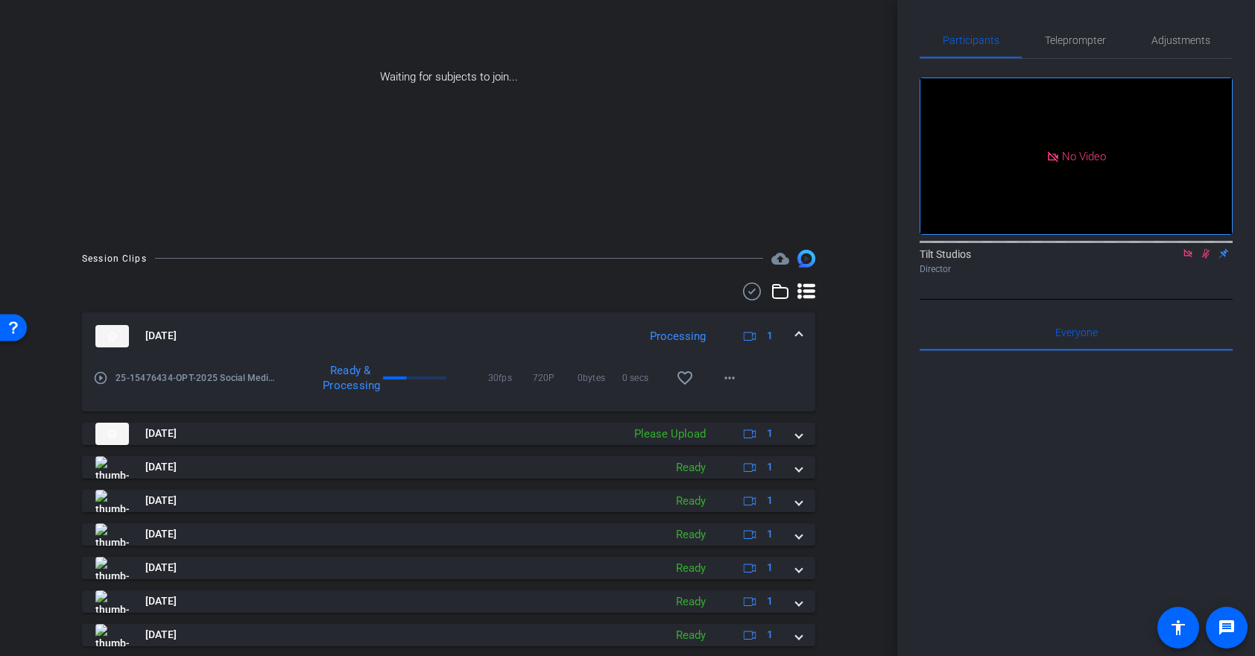
scroll to position [186, 0]
click at [504, 350] on mat-expansion-panel-header "Sep 22, 2025 Processing 1" at bounding box center [448, 335] width 733 height 48
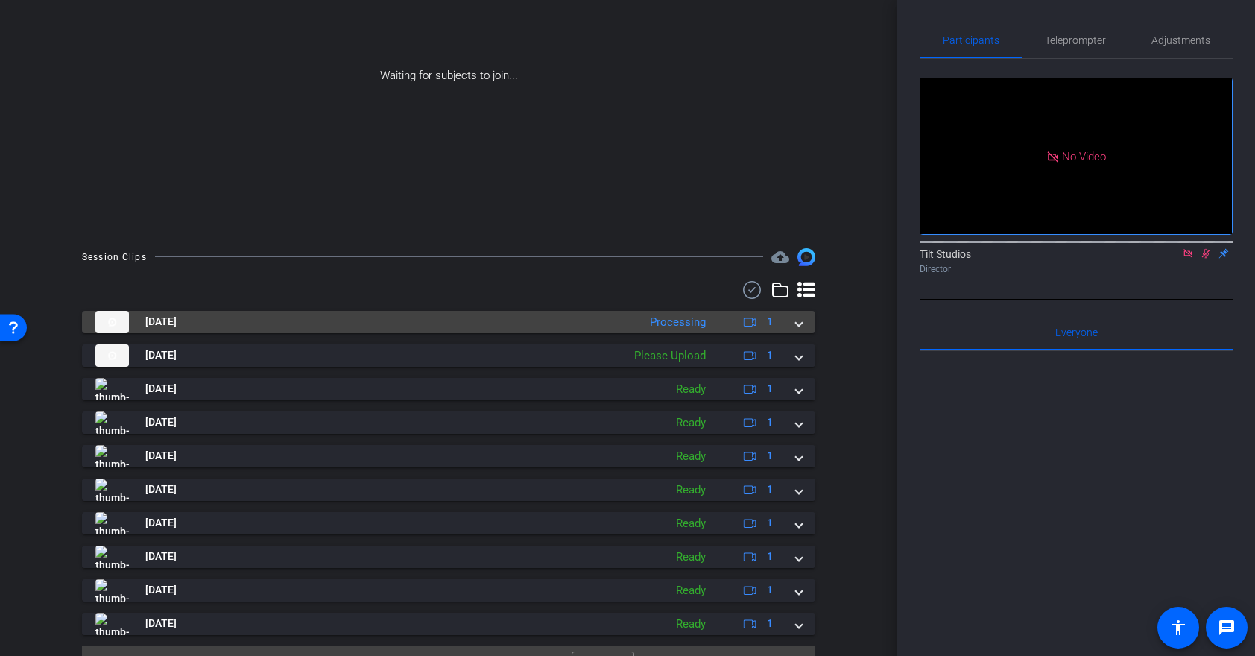
click at [799, 322] on span at bounding box center [799, 322] width 6 height 16
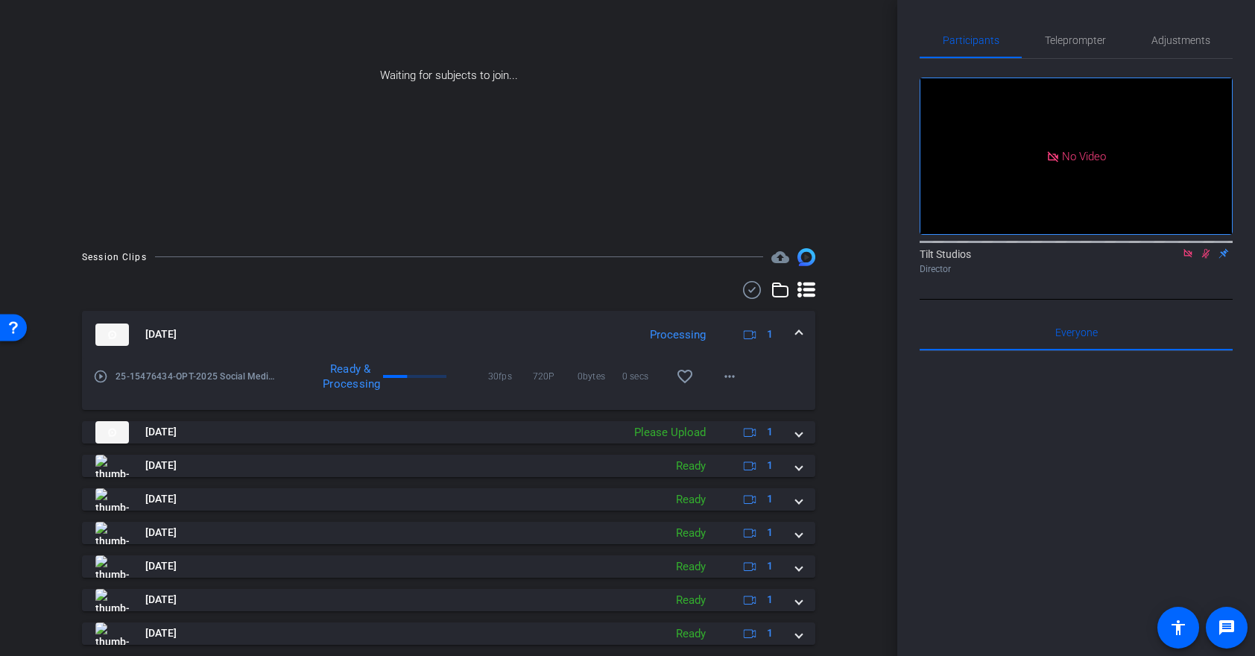
drag, startPoint x: 843, startPoint y: 338, endPoint x: 860, endPoint y: 335, distance: 17.3
click at [857, 335] on div "Session Clips cloud_upload Sep 22, 2025 Processing 1 play_circle_outline 25-154…" at bounding box center [448, 506] width 823 height 516
click at [772, 387] on div "play_circle_outline 25-15476434-OPT-2025 Social Media-25-18839609-B2C10 Mental …" at bounding box center [448, 383] width 733 height 51
